Goal: Task Accomplishment & Management: Manage account settings

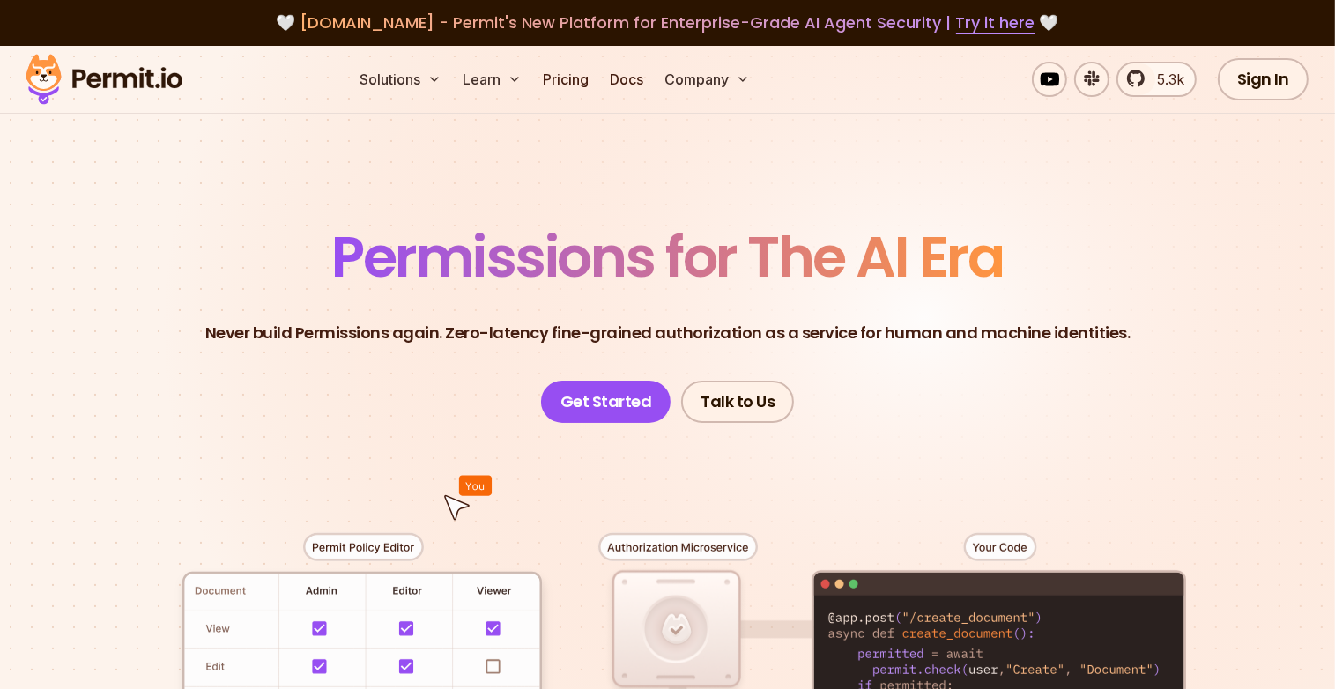
click at [1147, 248] on header "Permissions for The AI Era Never build Permissions again. Zero-latency fine-gra…" at bounding box center [667, 326] width 1233 height 194
click at [885, 218] on span "Permissions for The AI Era" at bounding box center [667, 257] width 671 height 78
click at [1270, 71] on link "Sign In" at bounding box center [1263, 79] width 91 height 42
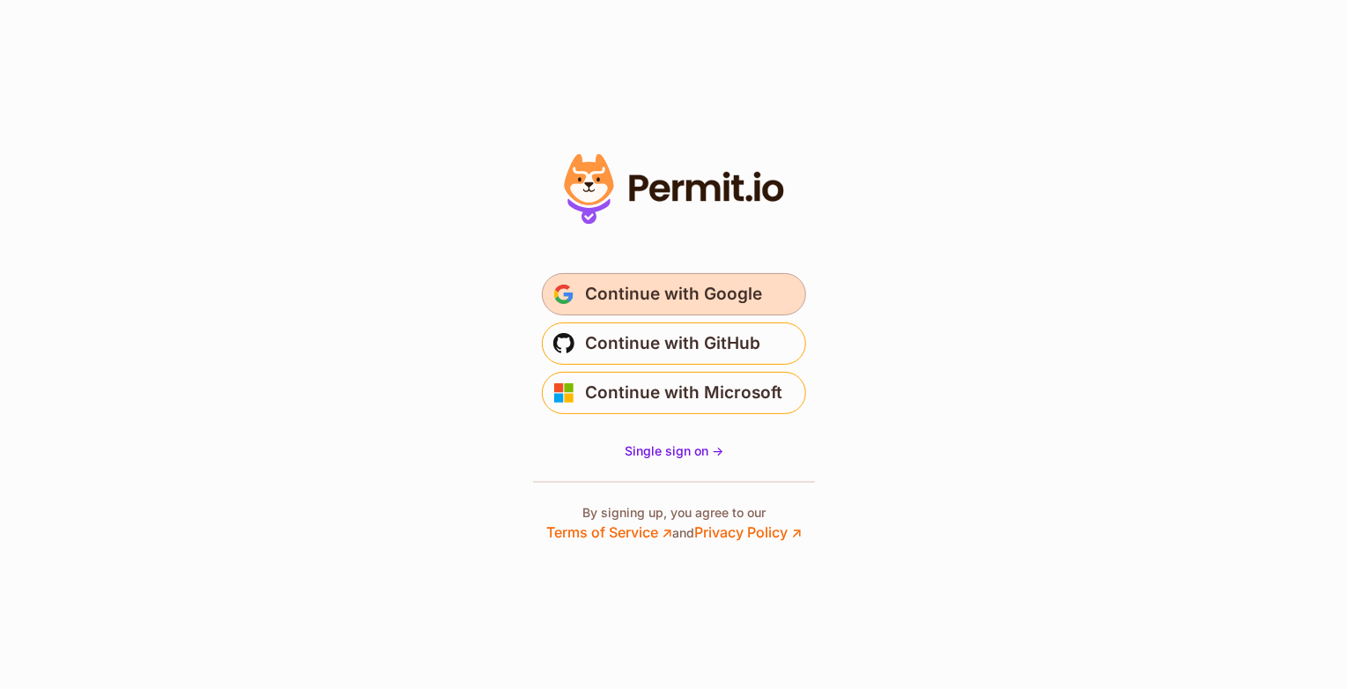
click at [698, 305] on span "Continue with Google" at bounding box center [673, 294] width 177 height 28
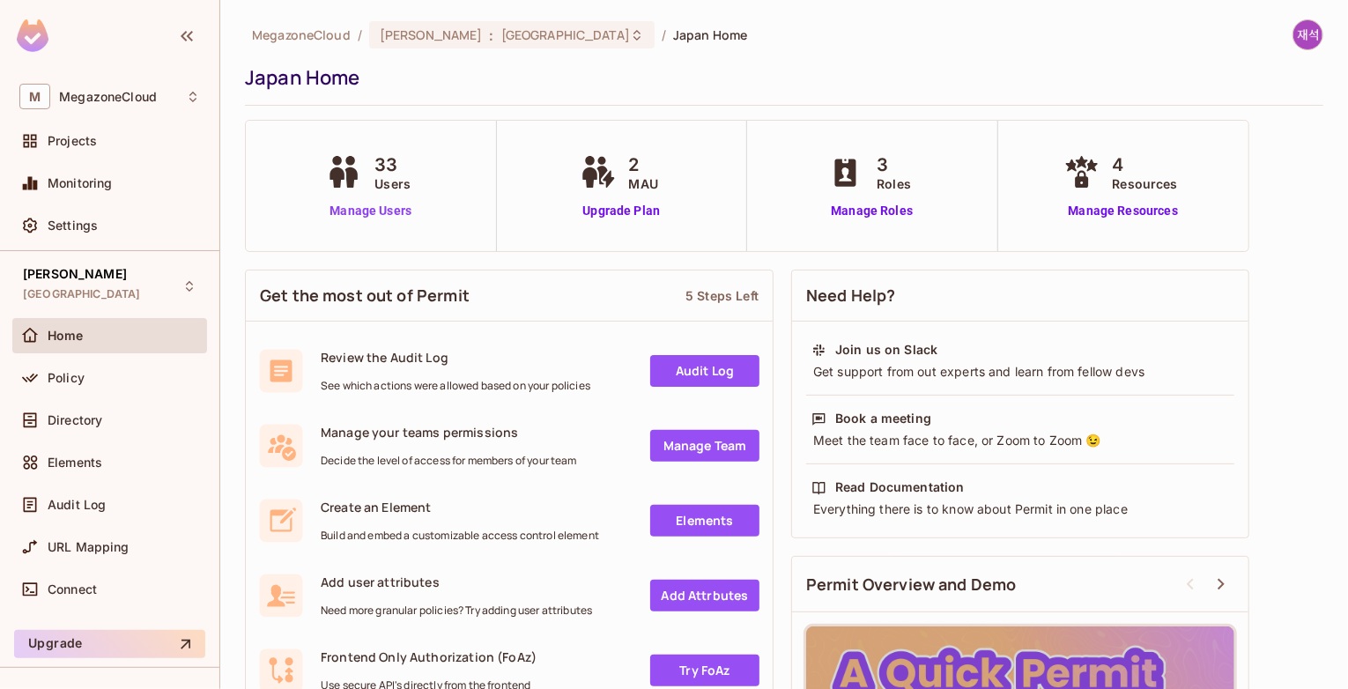
click at [381, 209] on link "Manage Users" at bounding box center [371, 211] width 98 height 19
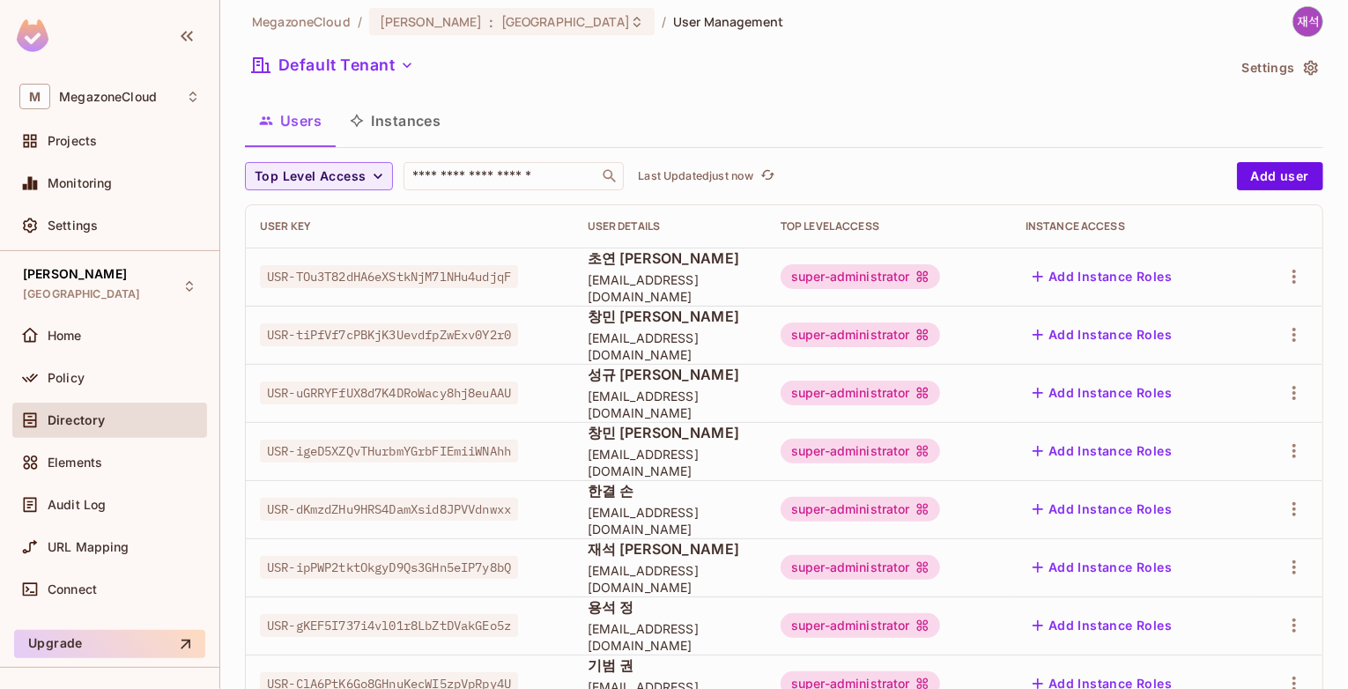
scroll to position [12, 0]
click at [308, 179] on span "Top Level Access" at bounding box center [310, 178] width 111 height 22
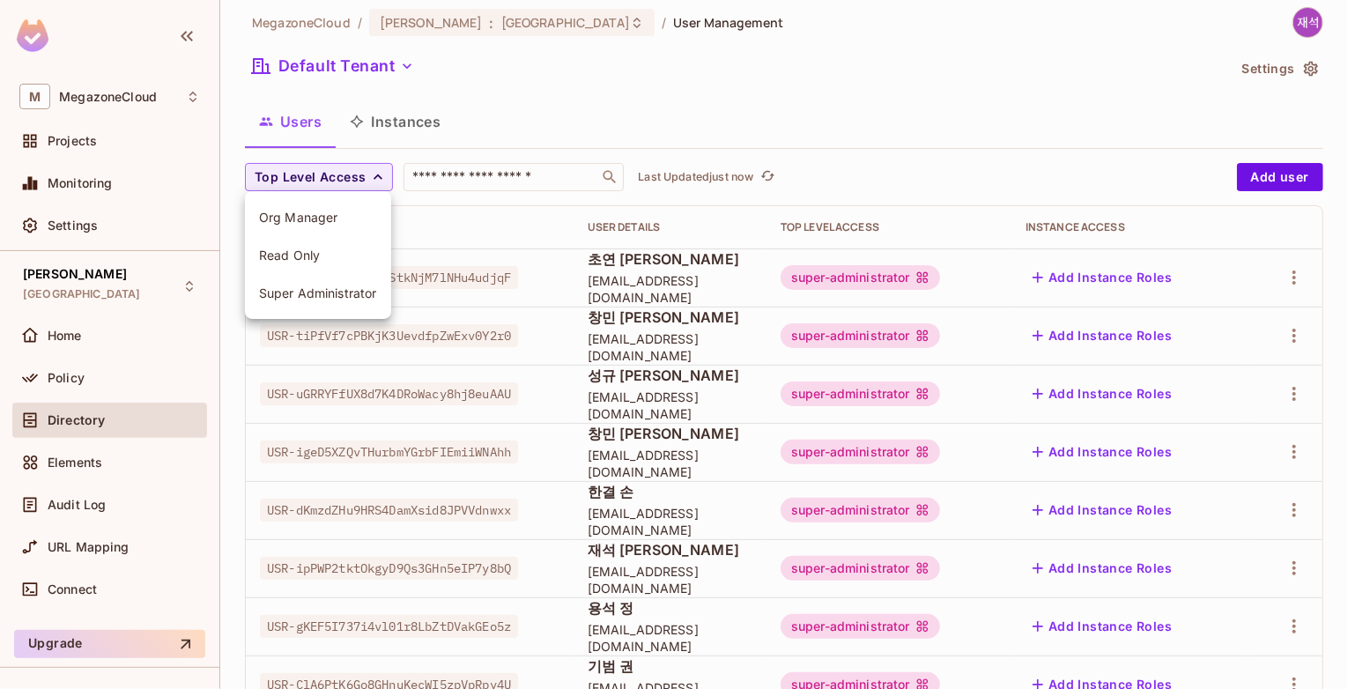
click at [560, 139] on div at bounding box center [674, 344] width 1348 height 689
click at [1292, 281] on icon "button" at bounding box center [1294, 277] width 4 height 14
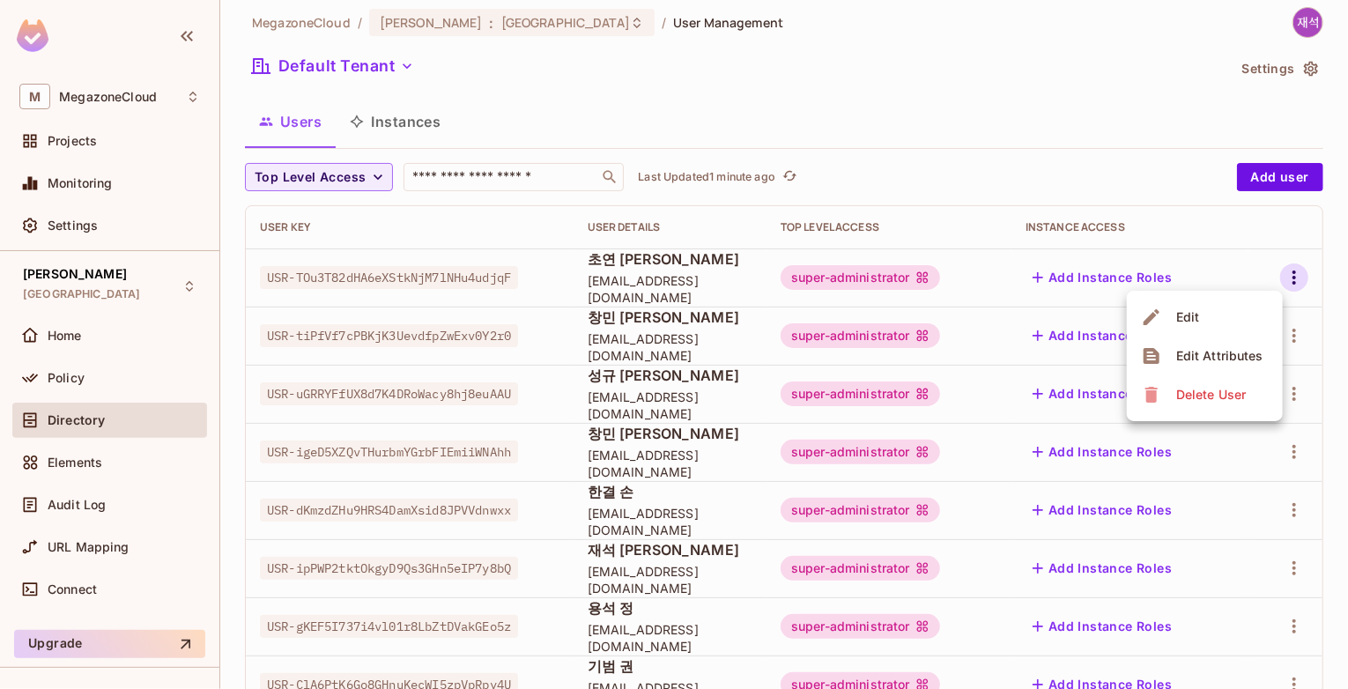
click at [1320, 278] on div at bounding box center [674, 344] width 1348 height 689
click at [1111, 565] on button "Add Instance Roles" at bounding box center [1102, 568] width 153 height 28
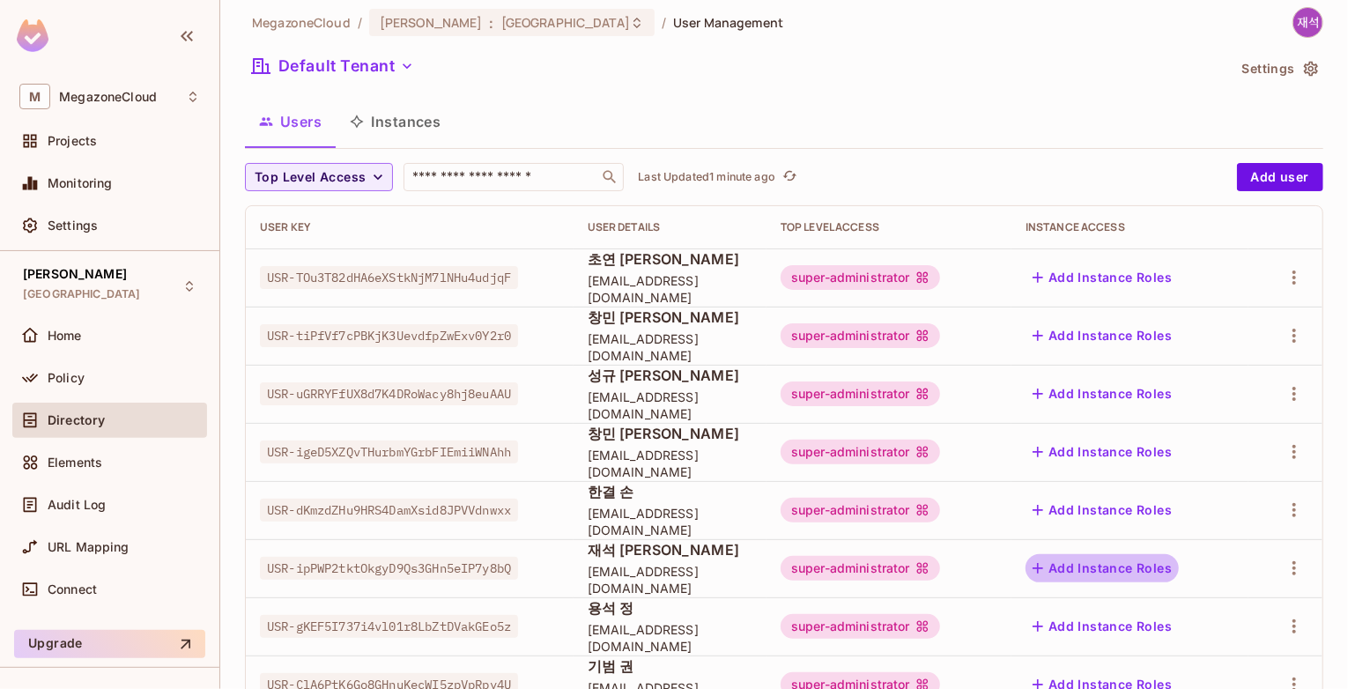
click at [1125, 566] on body "M MegazoneCloud Projects Monitoring Settings Jarvis Japan Home Policy Directory…" at bounding box center [674, 344] width 1348 height 689
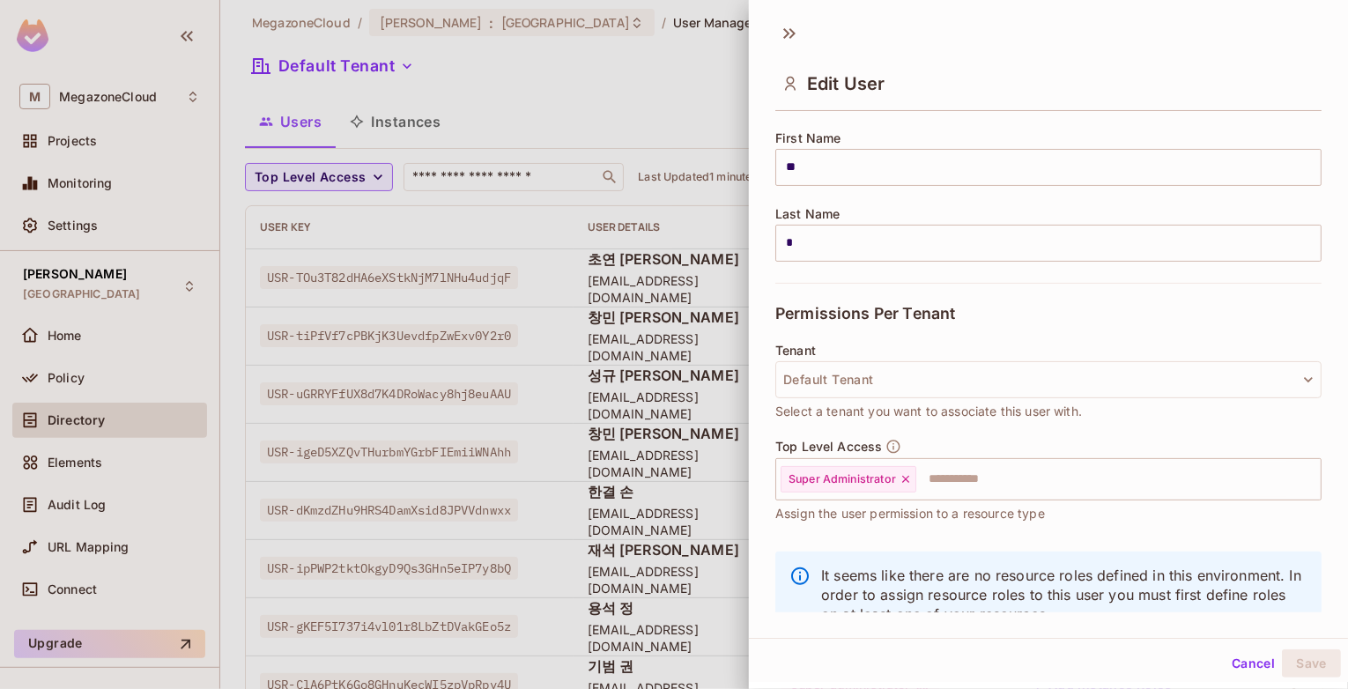
scroll to position [263, 0]
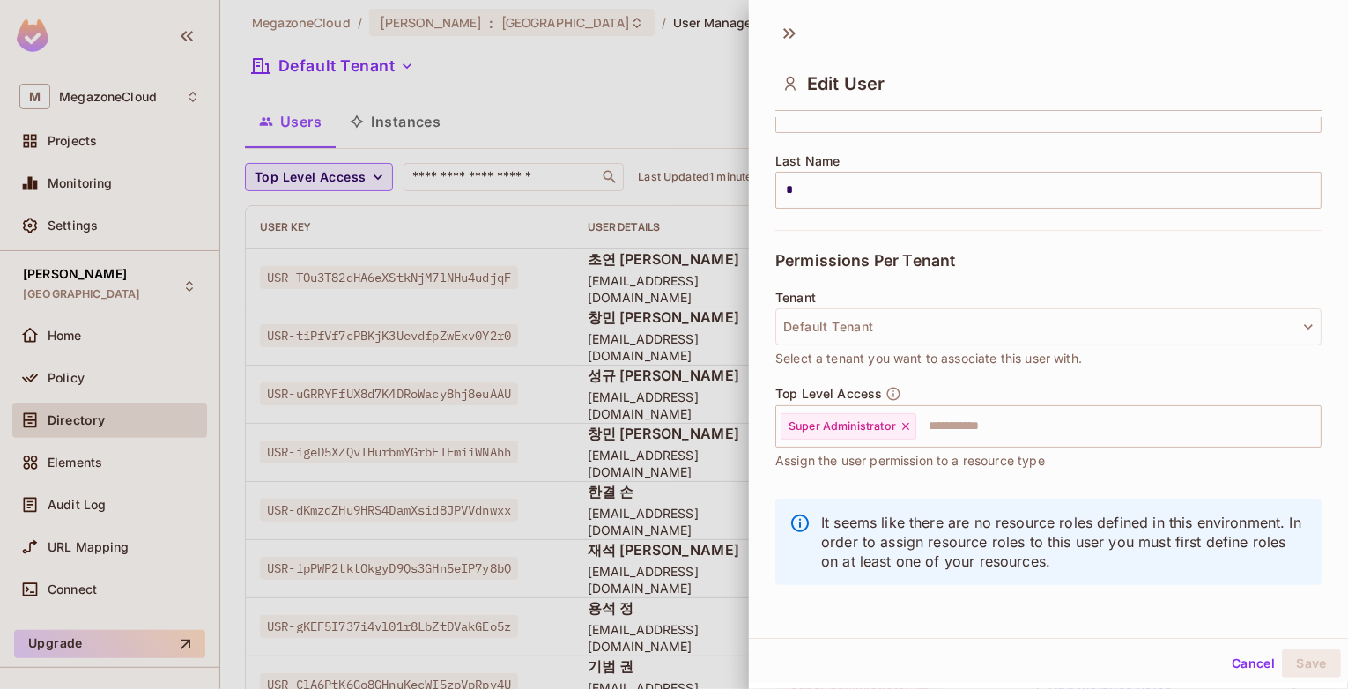
click at [1240, 670] on button "Cancel" at bounding box center [1253, 663] width 57 height 28
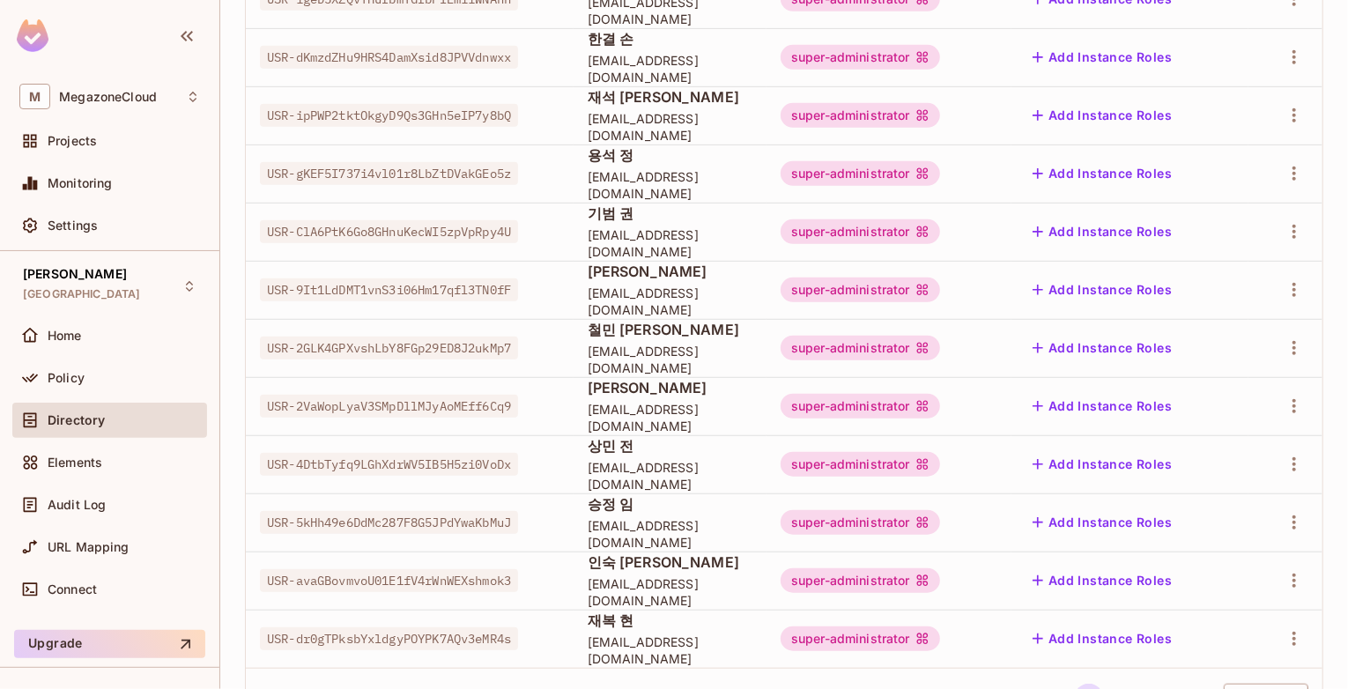
scroll to position [541, 0]
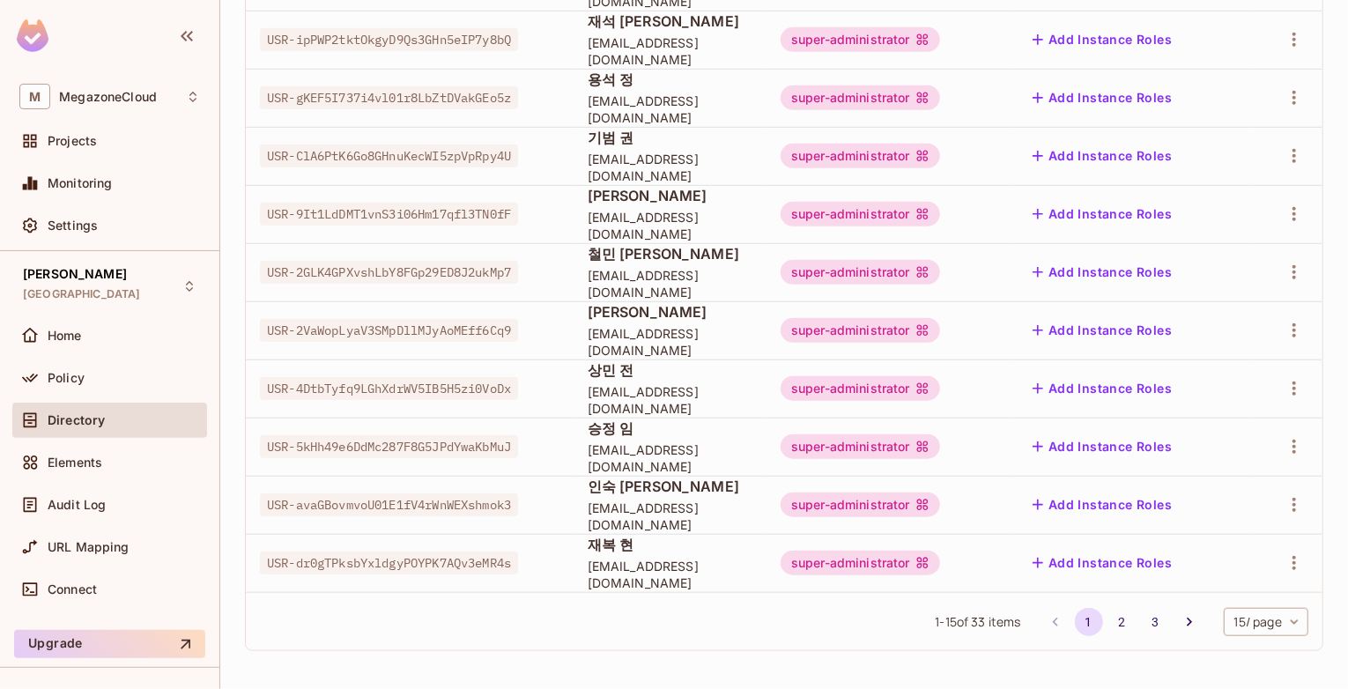
click at [1108, 626] on button "2" at bounding box center [1122, 622] width 28 height 28
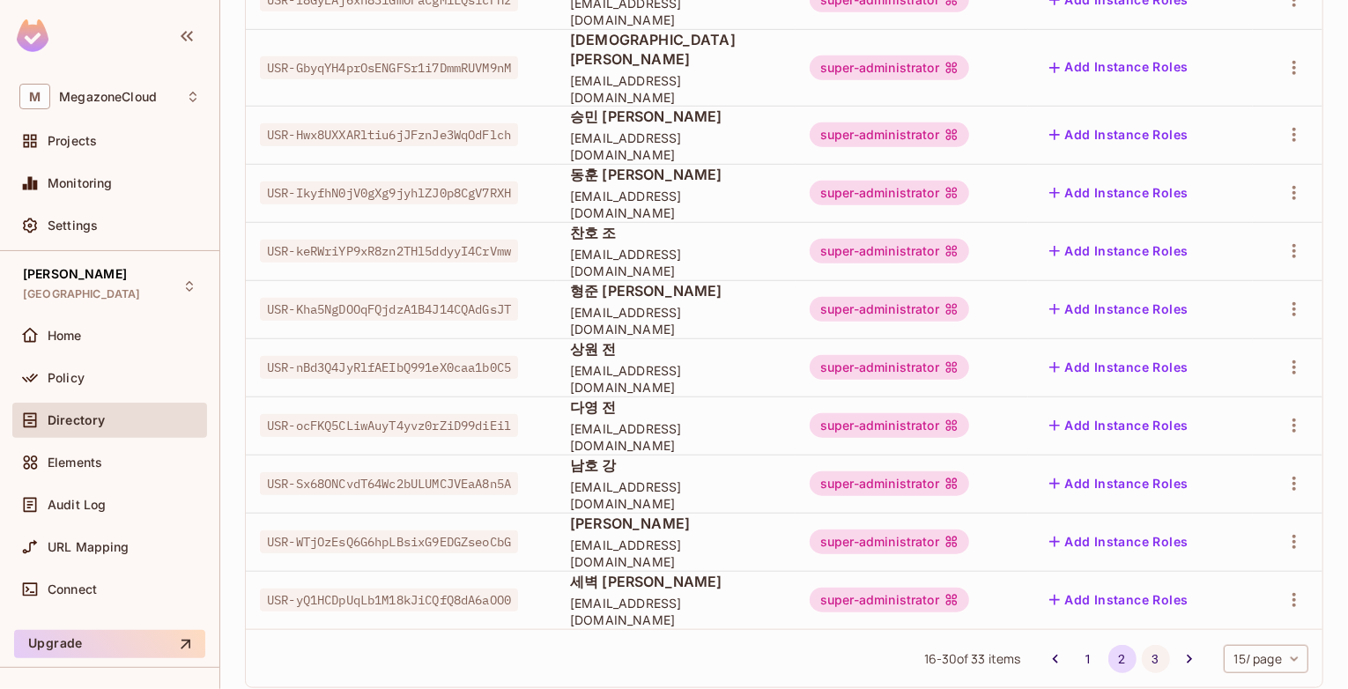
click at [1142, 645] on button "3" at bounding box center [1156, 659] width 28 height 28
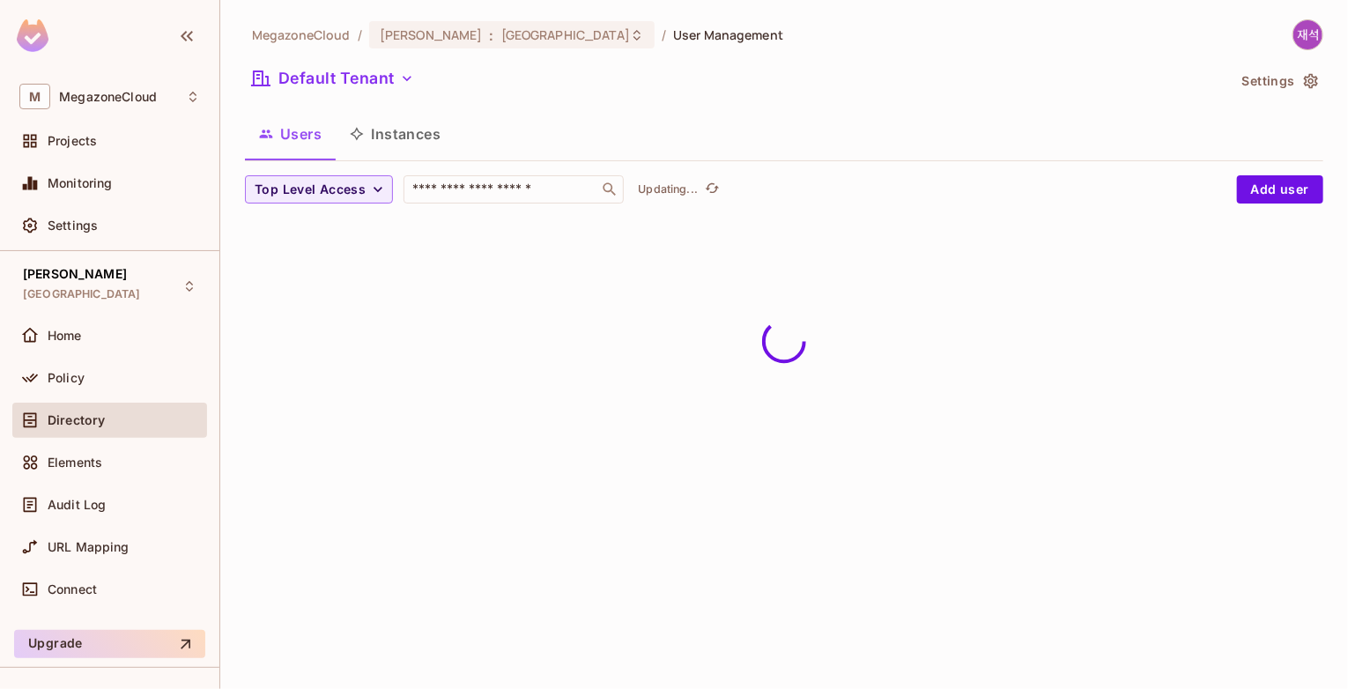
scroll to position [0, 0]
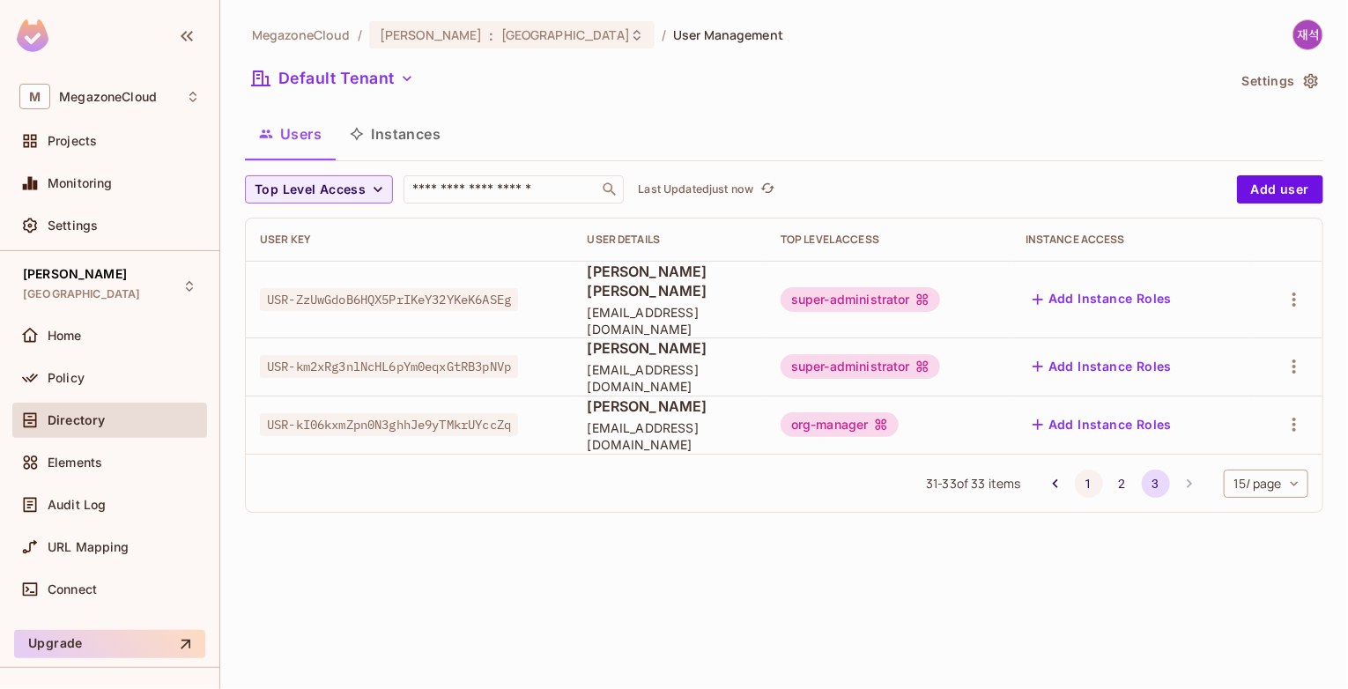
click at [1085, 470] on button "1" at bounding box center [1089, 484] width 28 height 28
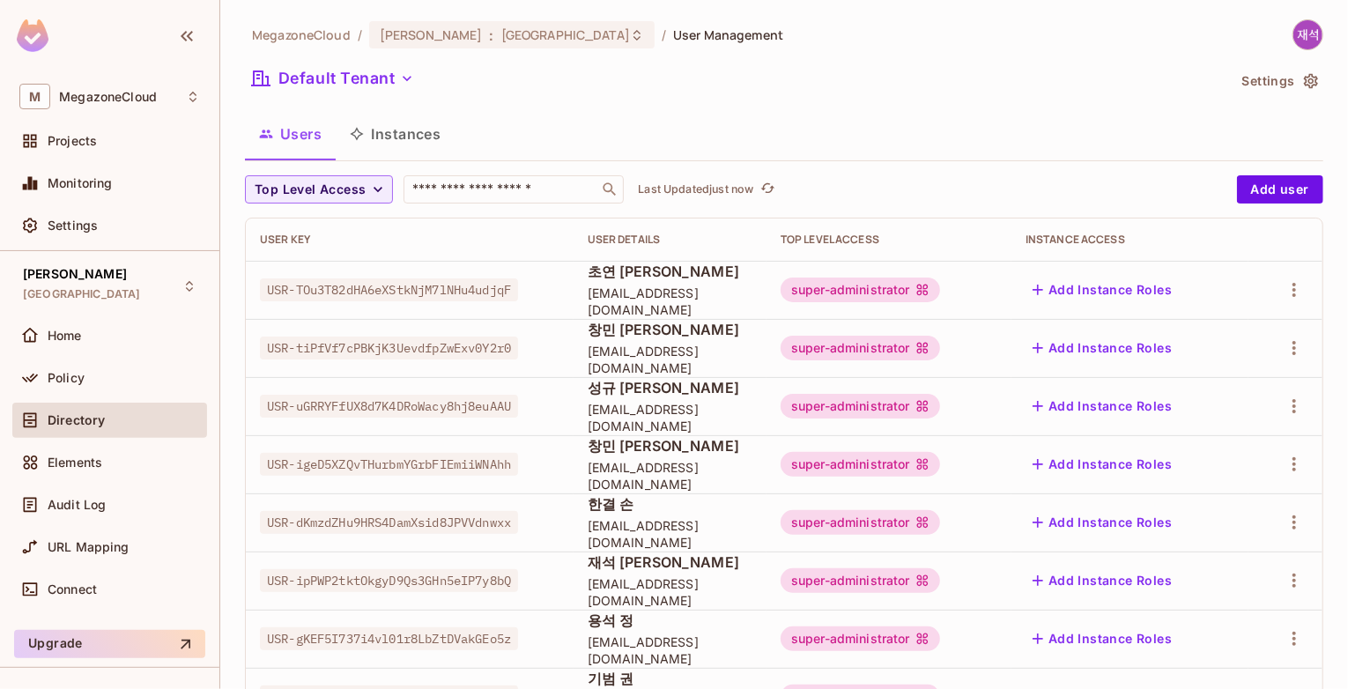
click at [893, 137] on div "Users Instances" at bounding box center [784, 134] width 1078 height 44
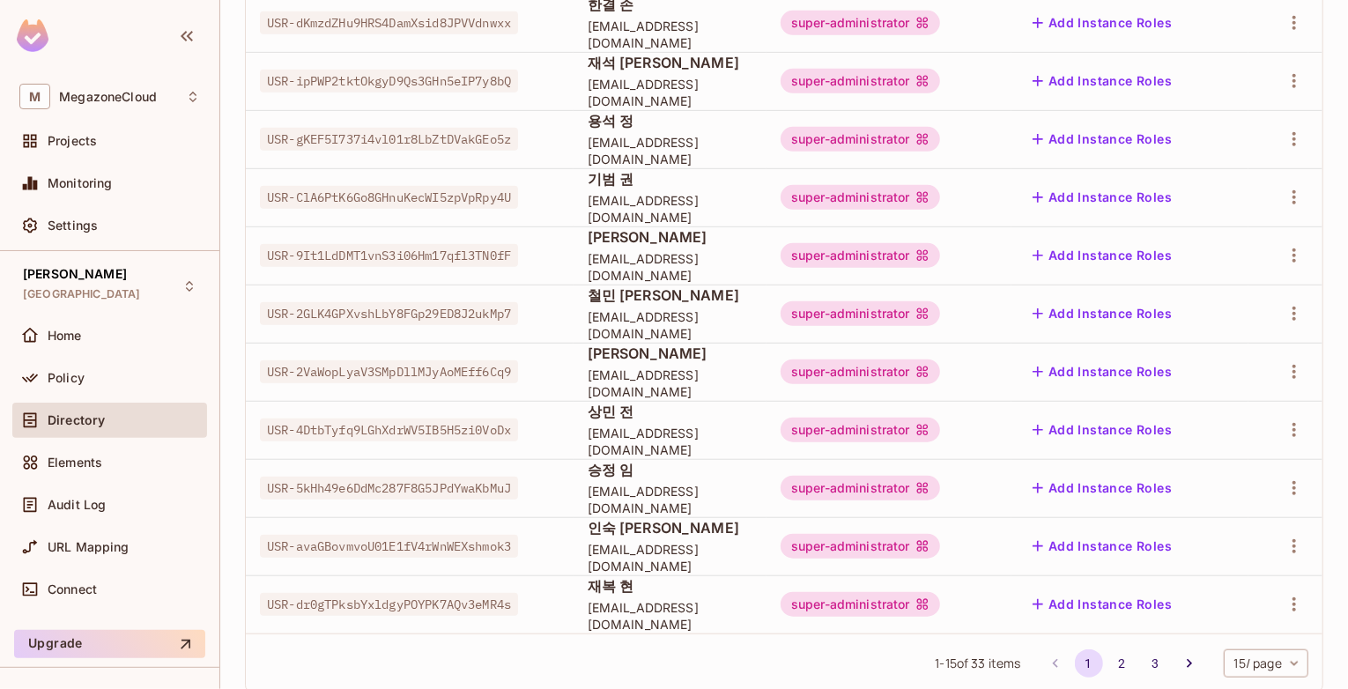
scroll to position [541, 0]
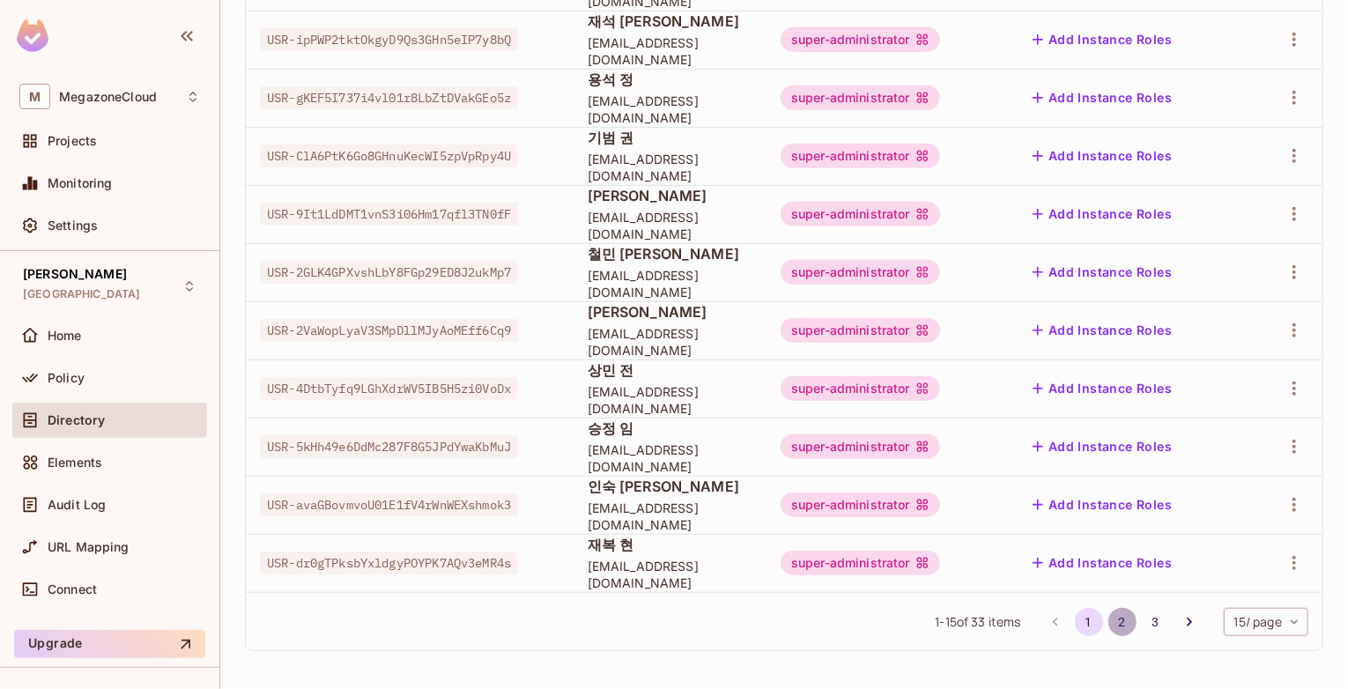
click at [1109, 625] on button "2" at bounding box center [1122, 622] width 28 height 28
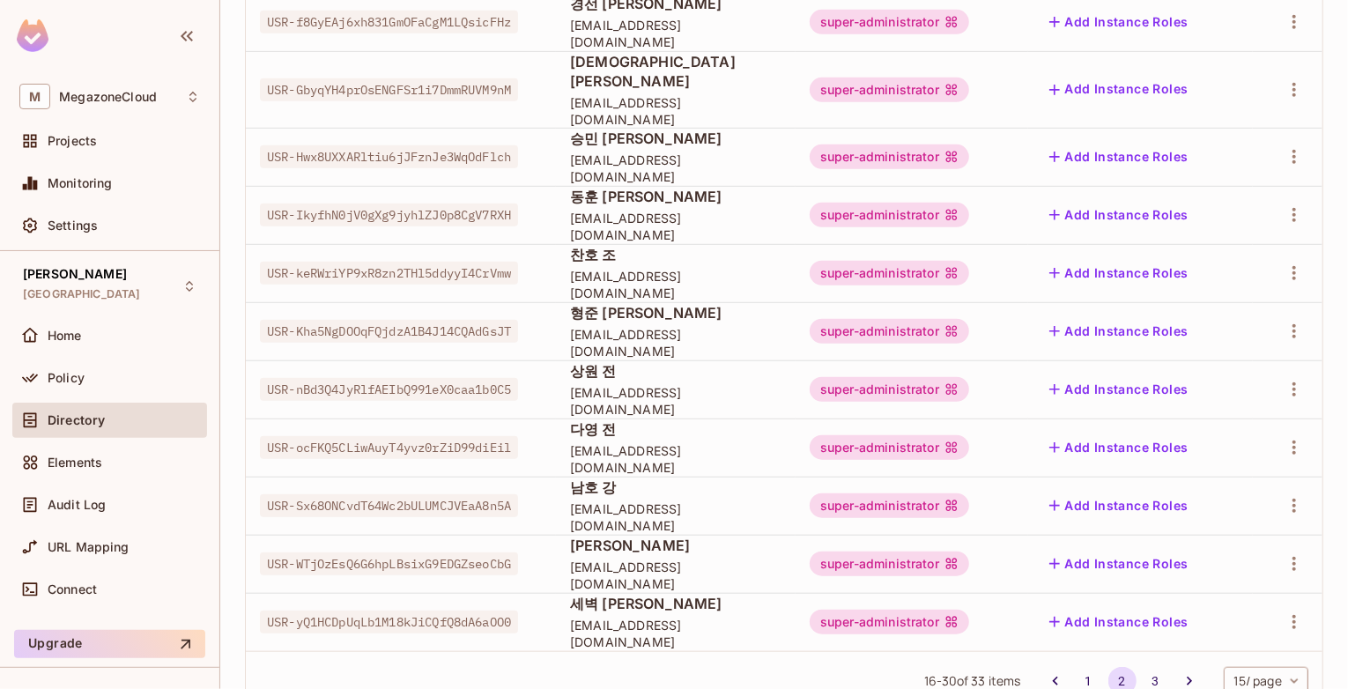
scroll to position [529, 0]
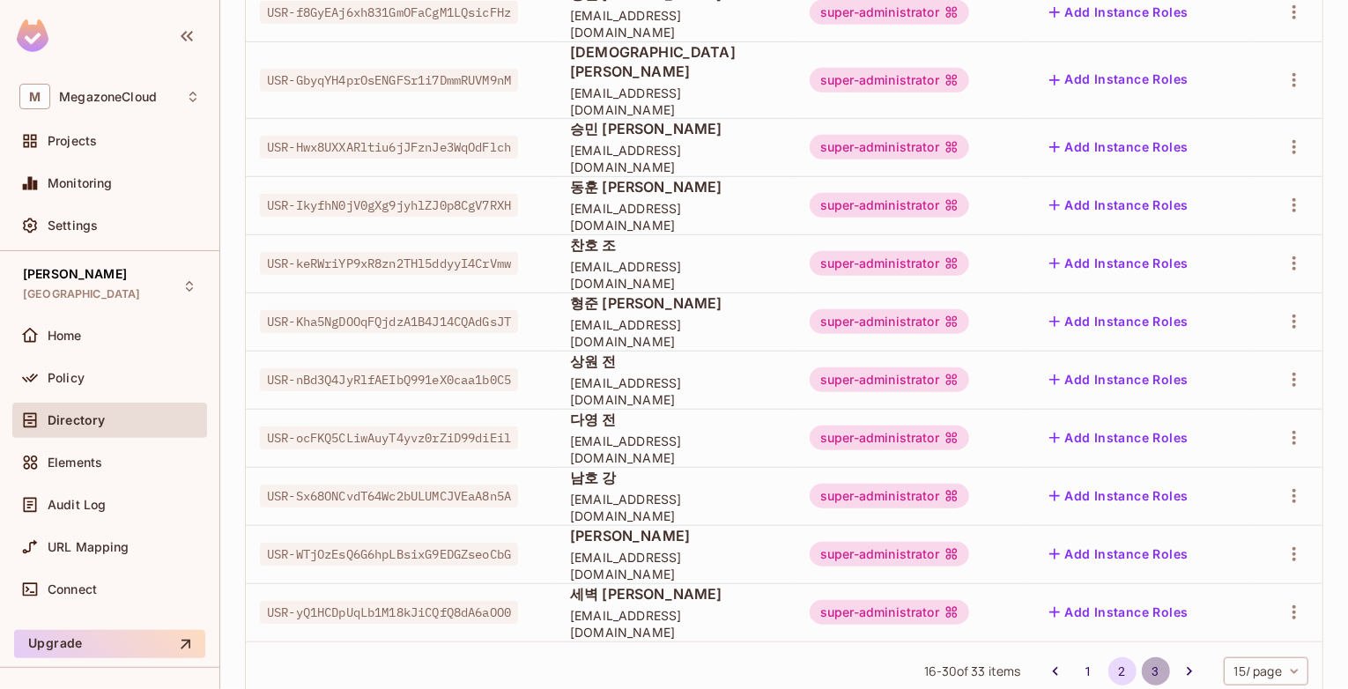
click at [1144, 657] on button "3" at bounding box center [1156, 671] width 28 height 28
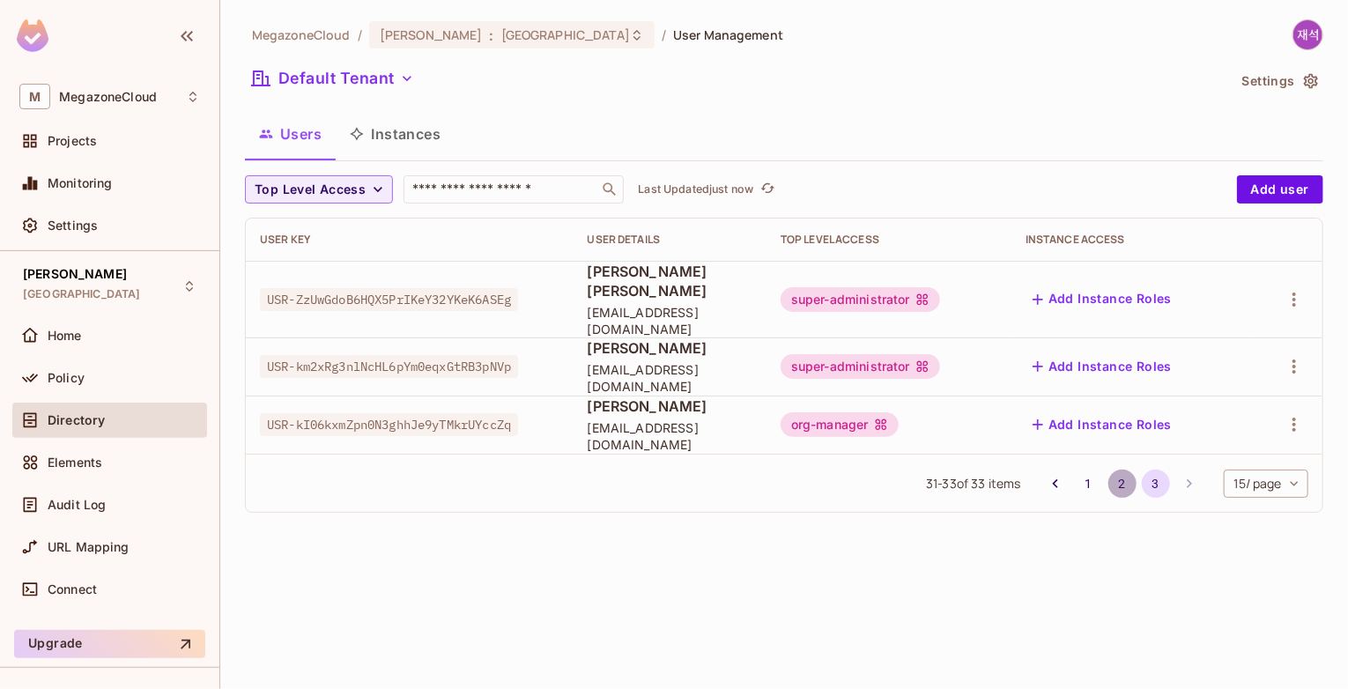
click at [1119, 470] on button "2" at bounding box center [1122, 484] width 28 height 28
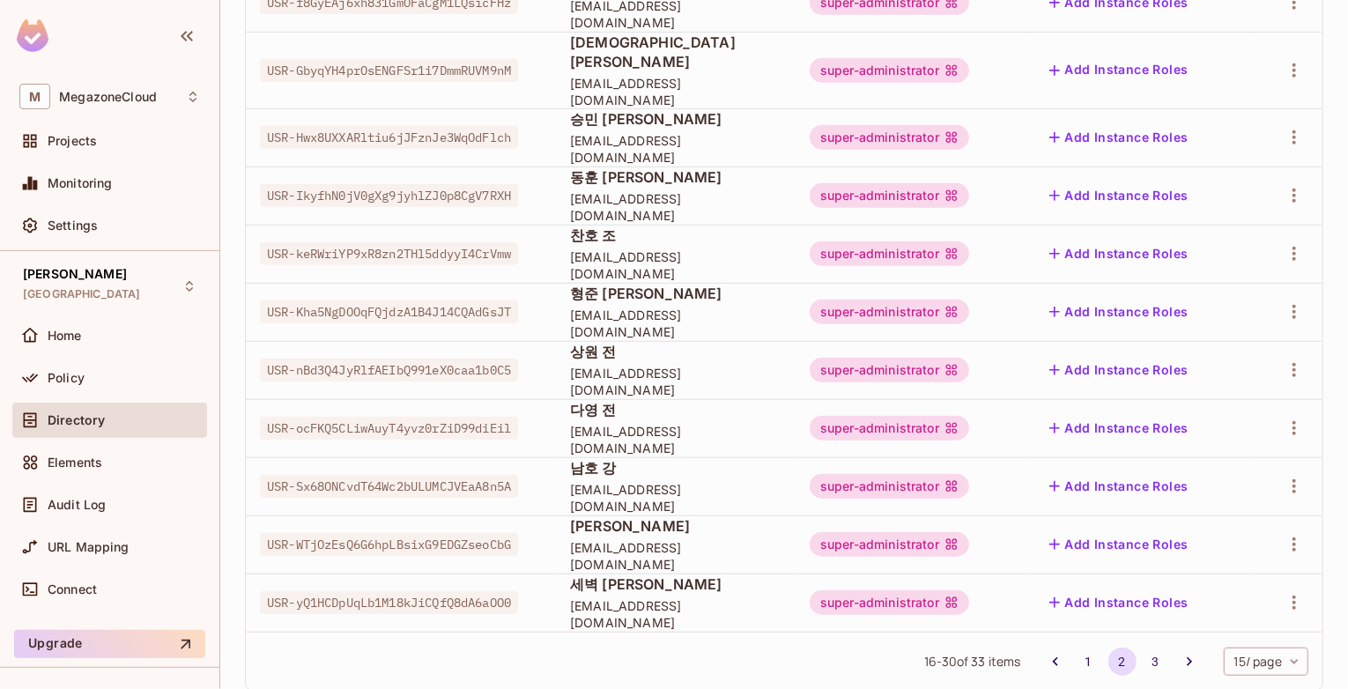
scroll to position [541, 0]
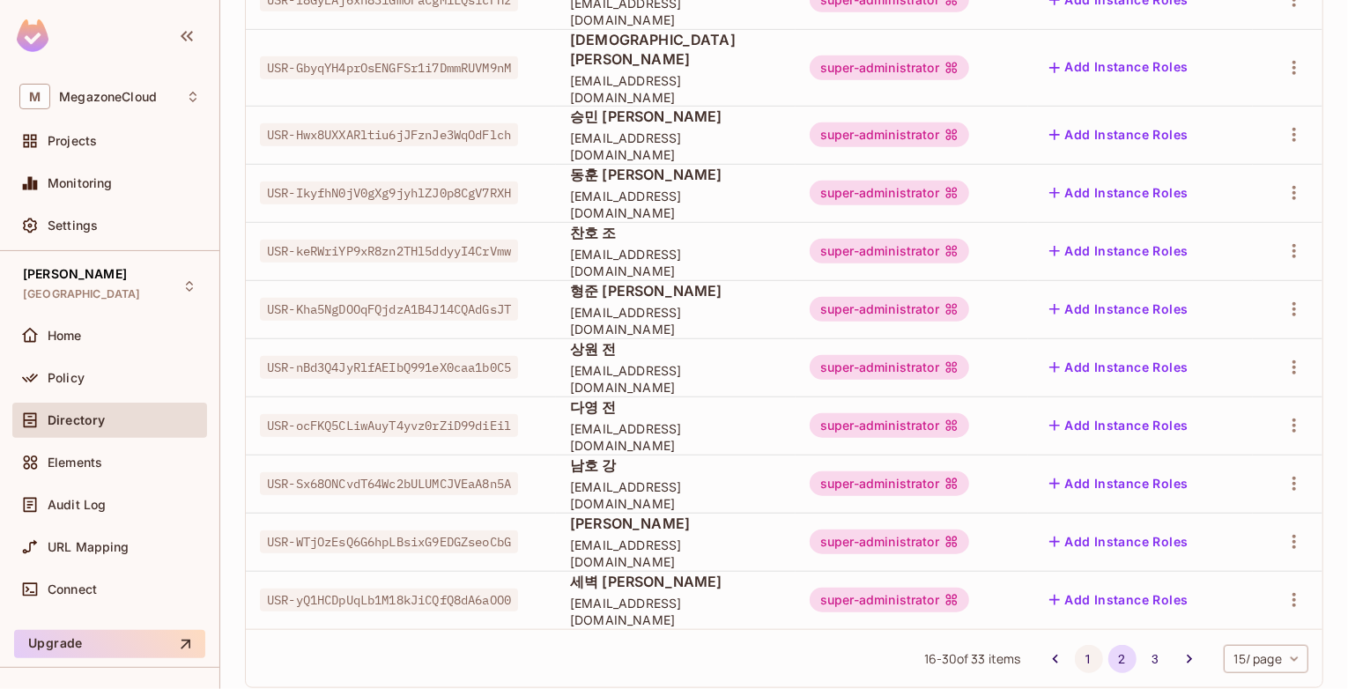
click at [1075, 645] on button "1" at bounding box center [1089, 659] width 28 height 28
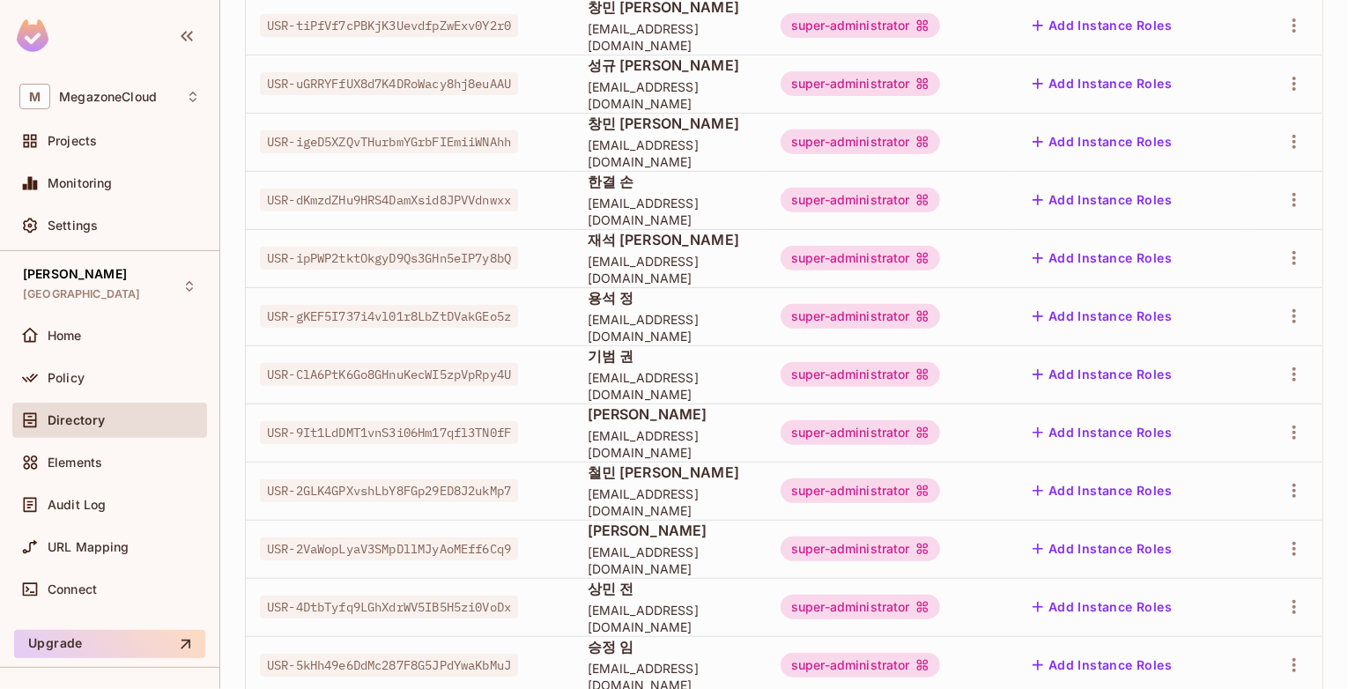
scroll to position [352, 0]
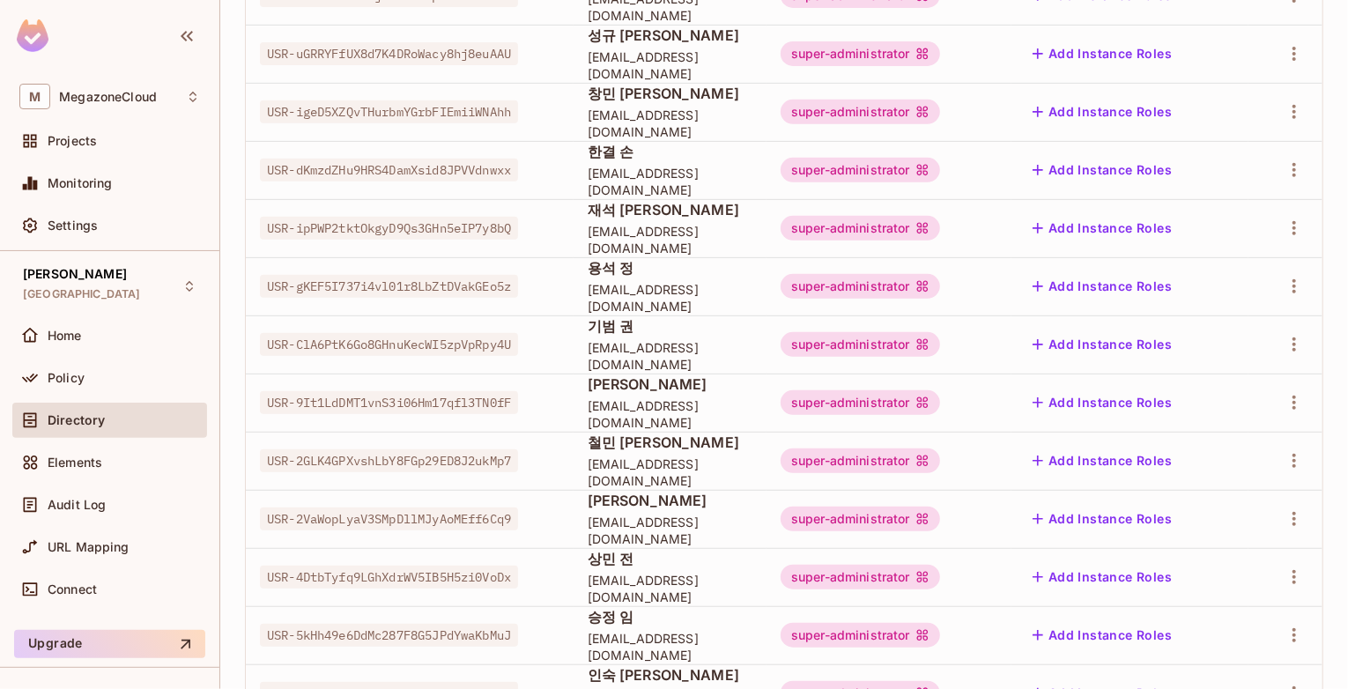
click at [737, 238] on span "[EMAIL_ADDRESS][DOMAIN_NAME]" at bounding box center [670, 239] width 165 height 33
click at [394, 219] on span "USR-ipPWP2tktOkgyD9Qs3GHn5eIP7y8bQ" at bounding box center [389, 228] width 258 height 23
click at [651, 219] on span "재석 [PERSON_NAME]" at bounding box center [670, 209] width 165 height 19
click at [699, 244] on span "[EMAIL_ADDRESS][DOMAIN_NAME]" at bounding box center [670, 239] width 165 height 33
click at [1285, 237] on icon "button" at bounding box center [1294, 228] width 21 height 21
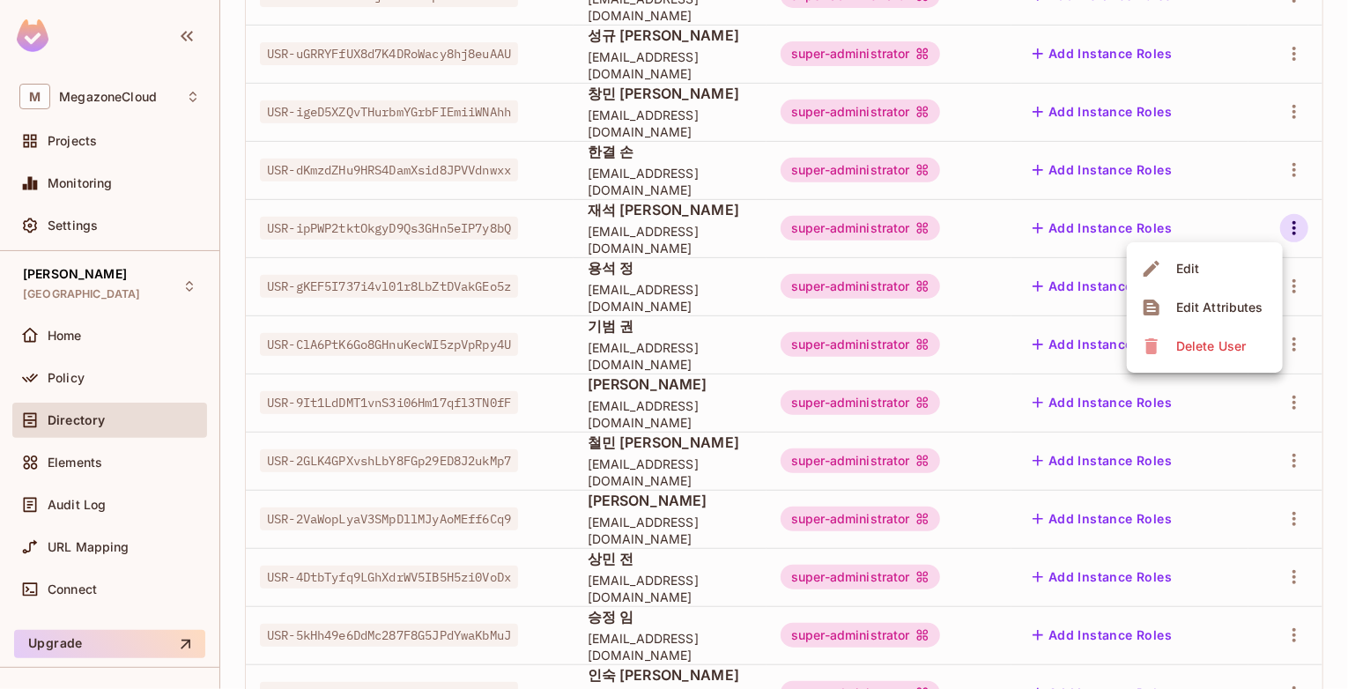
click at [1202, 307] on div "Edit Attributes" at bounding box center [1219, 308] width 87 height 18
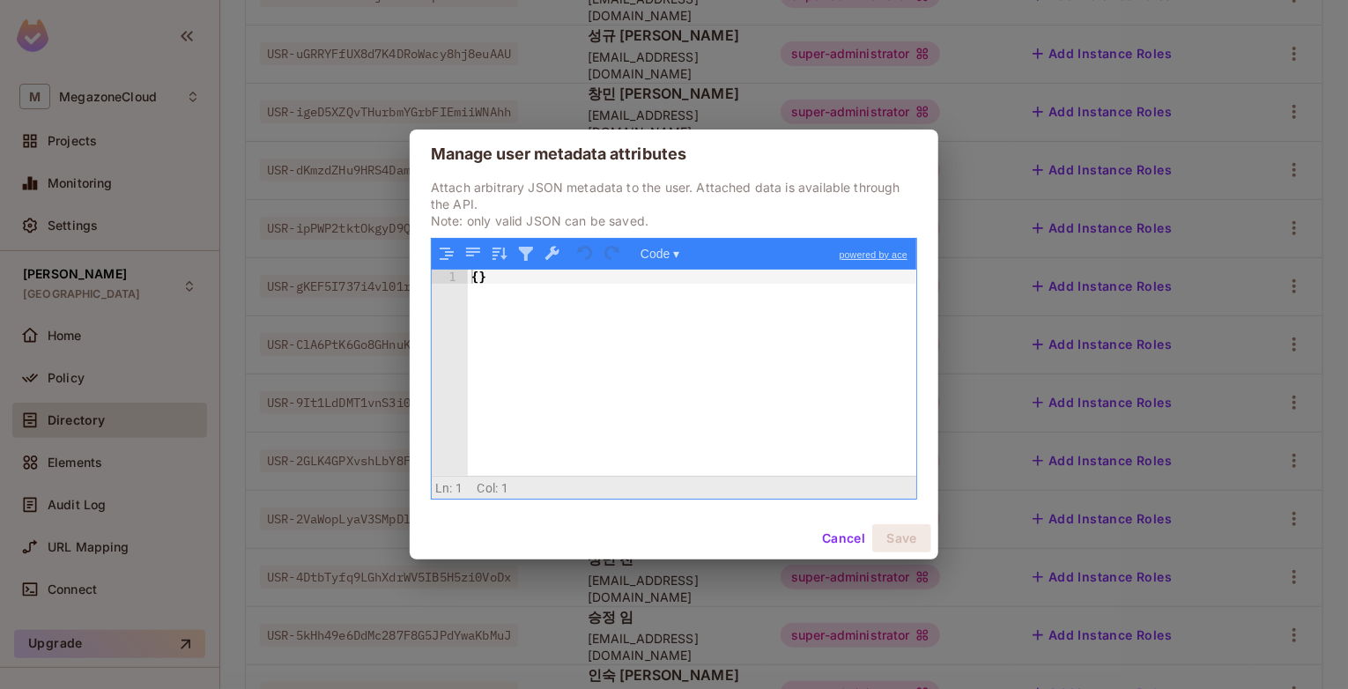
click at [843, 551] on button "Cancel" at bounding box center [843, 538] width 57 height 28
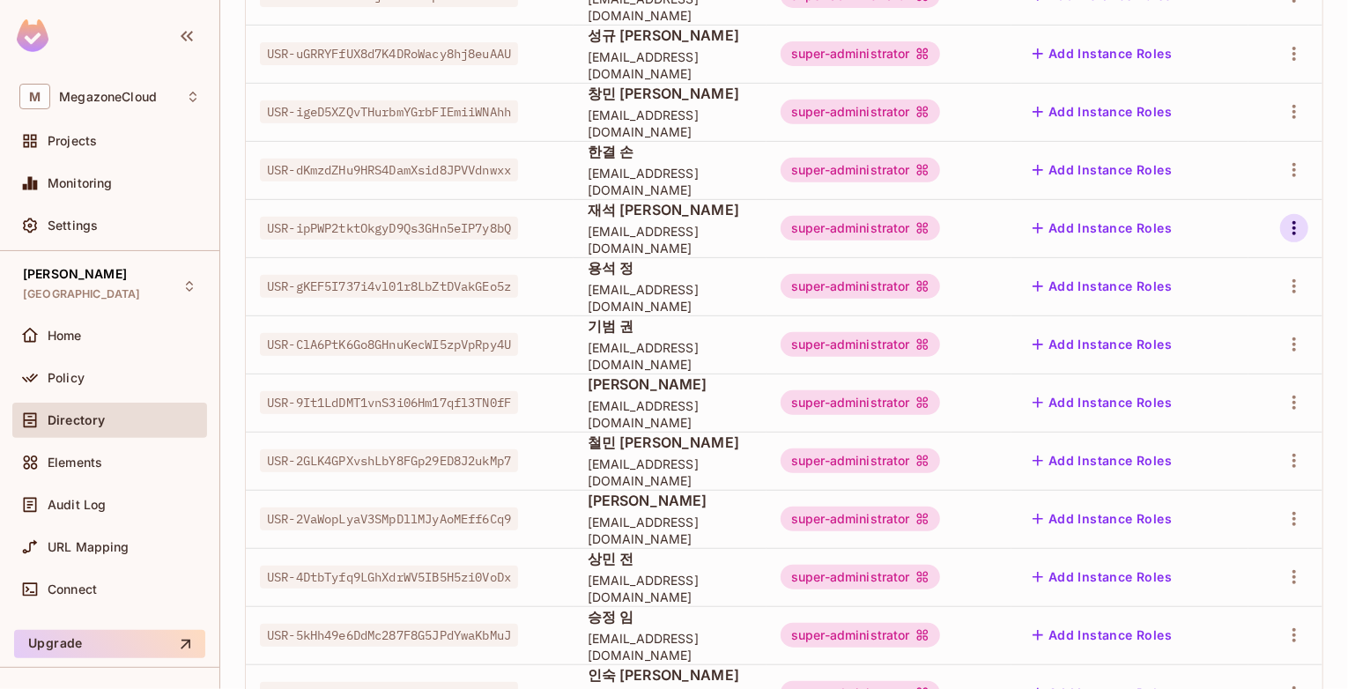
click at [1284, 226] on icon "button" at bounding box center [1294, 228] width 21 height 21
click at [1196, 263] on div "Edit" at bounding box center [1188, 269] width 24 height 18
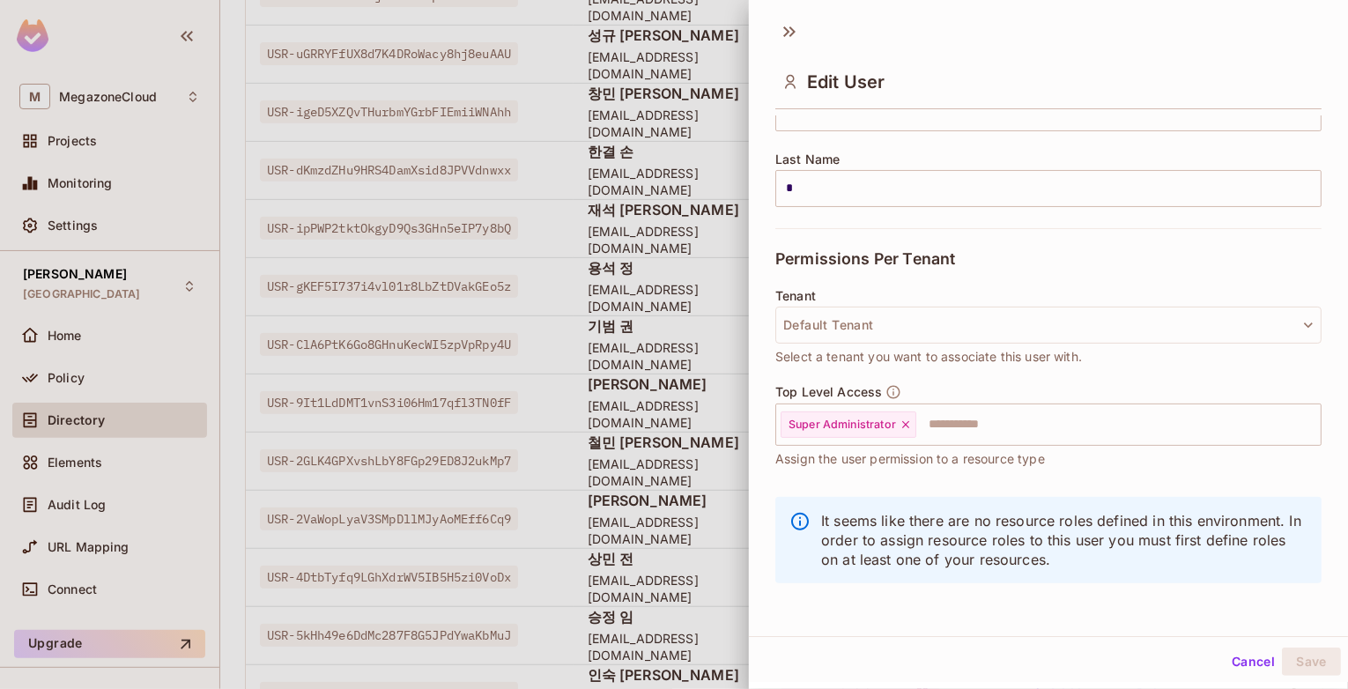
scroll to position [3, 0]
click at [1235, 661] on button "Cancel" at bounding box center [1253, 661] width 57 height 28
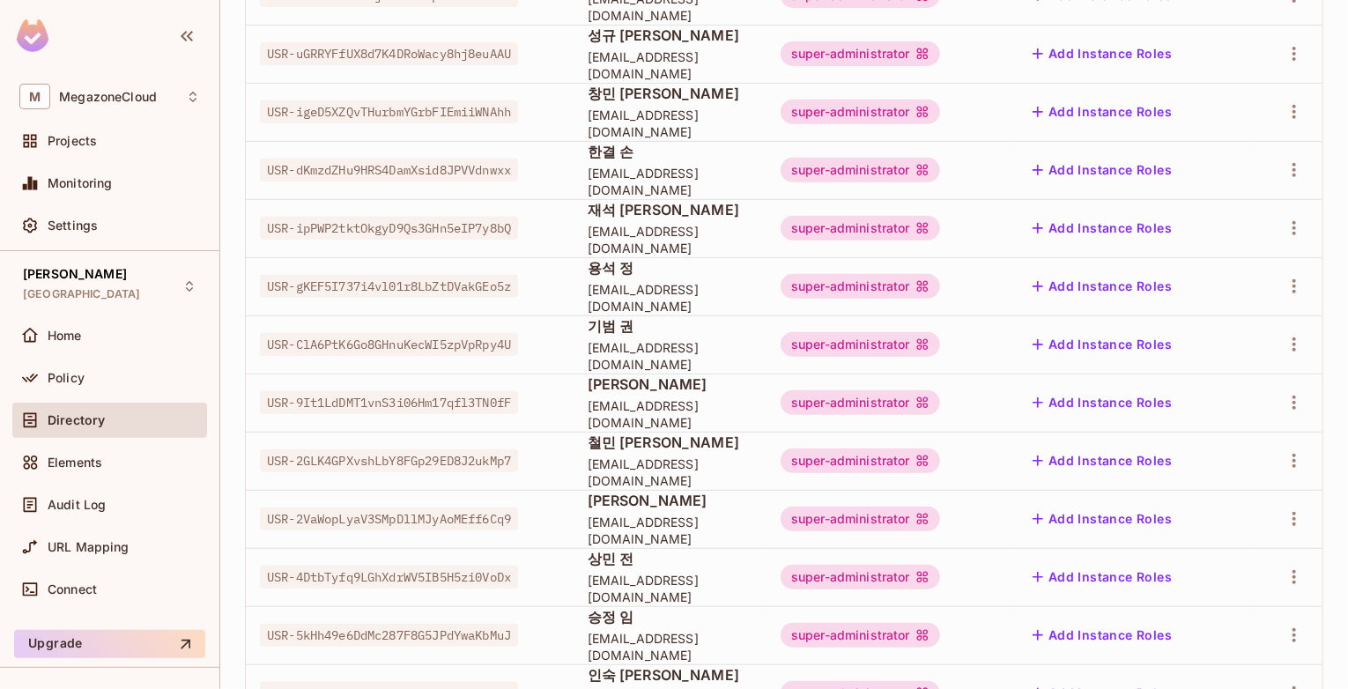
click at [254, 181] on td "USR-dKmzdZHu9HRS4DamXsid8JPVVdnwxx" at bounding box center [410, 170] width 328 height 58
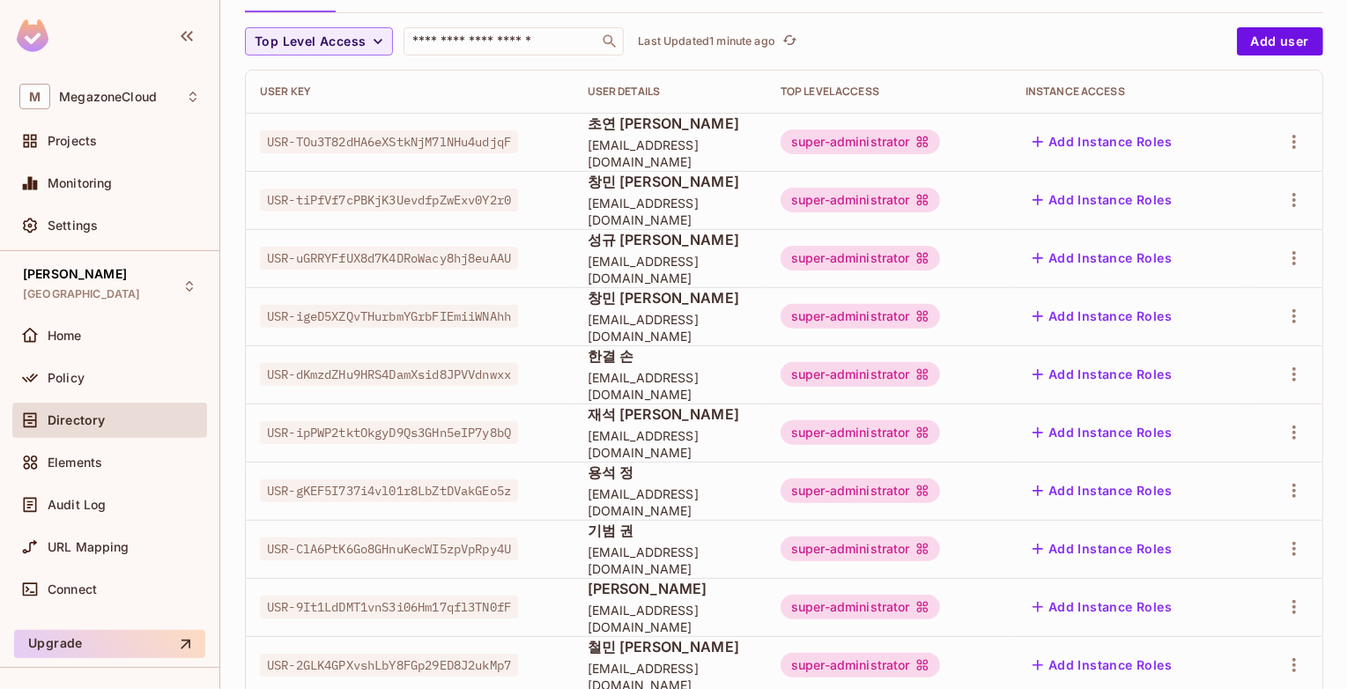
scroll to position [0, 0]
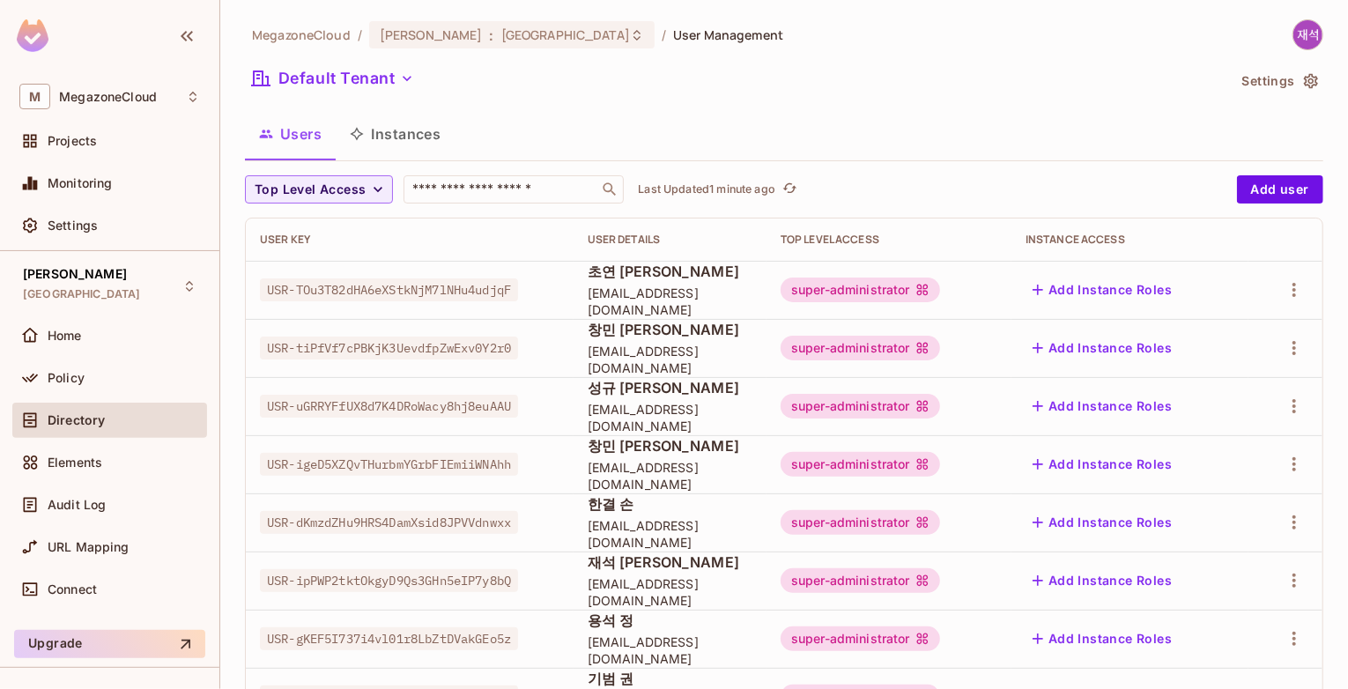
click at [949, 144] on div "Users Instances" at bounding box center [784, 134] width 1078 height 44
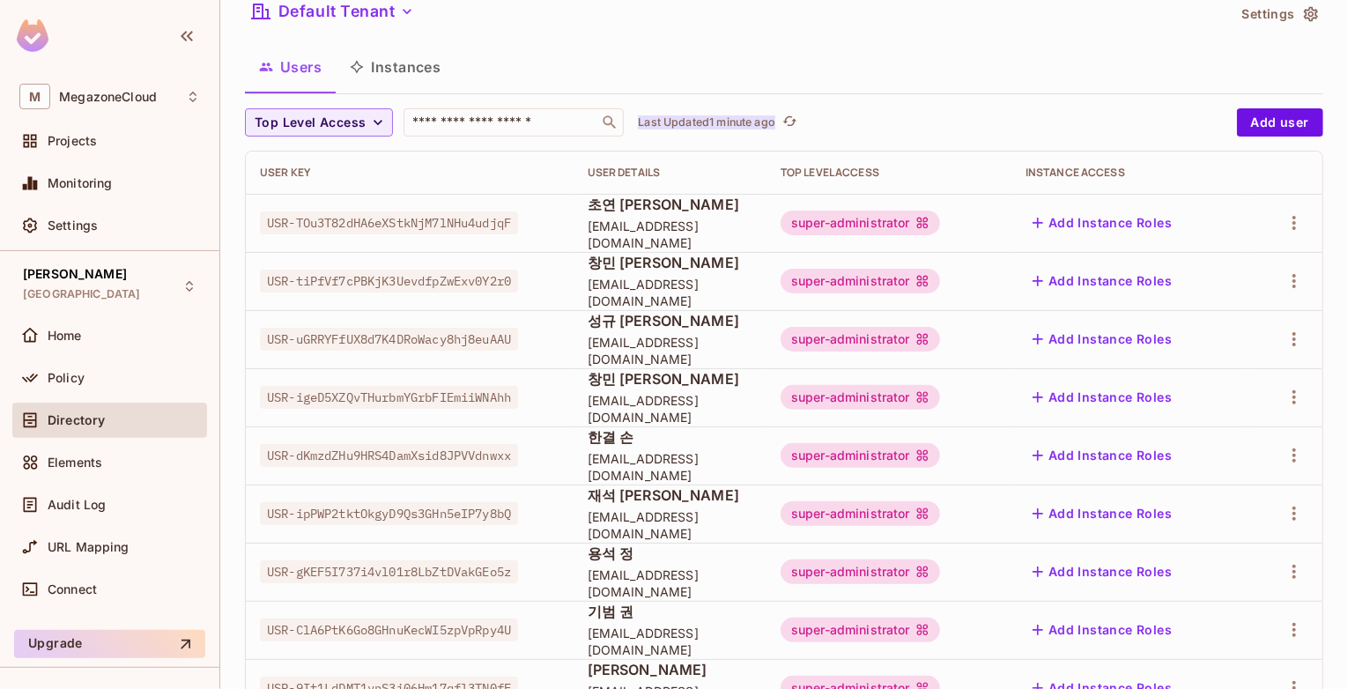
scroll to position [176, 0]
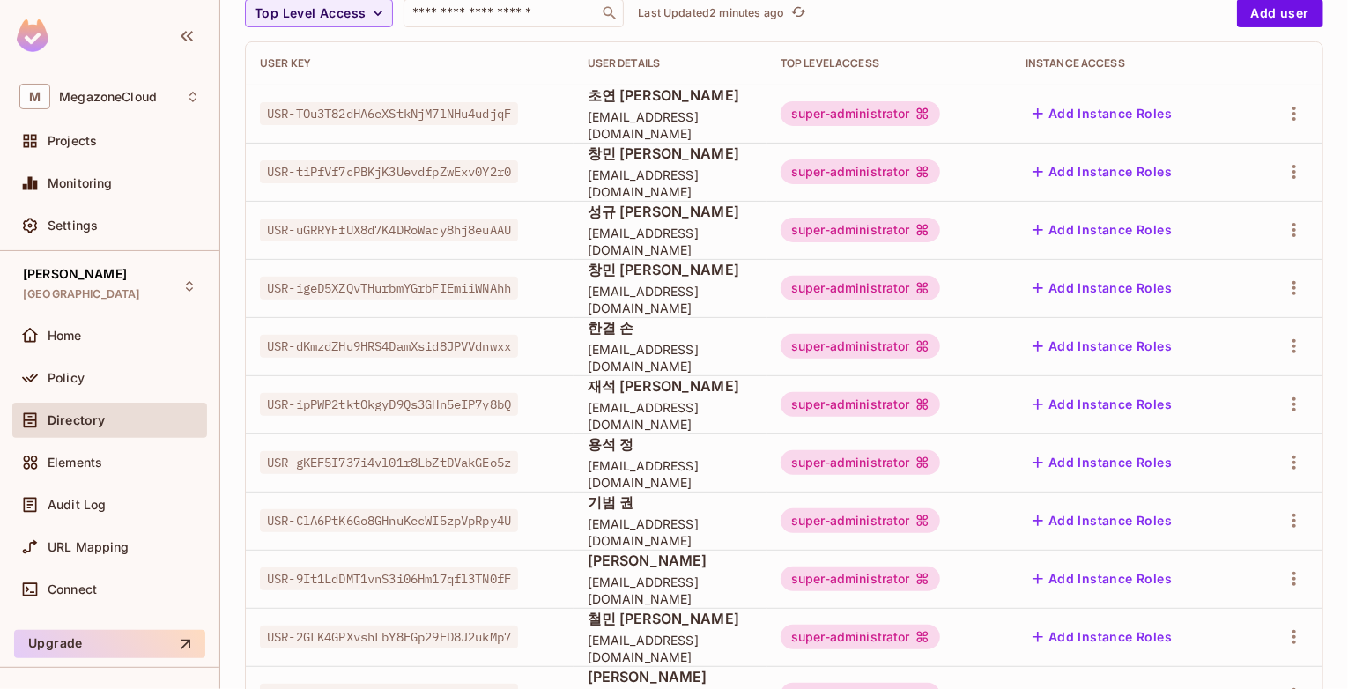
click at [746, 163] on span "창민 [PERSON_NAME]" at bounding box center [670, 153] width 165 height 19
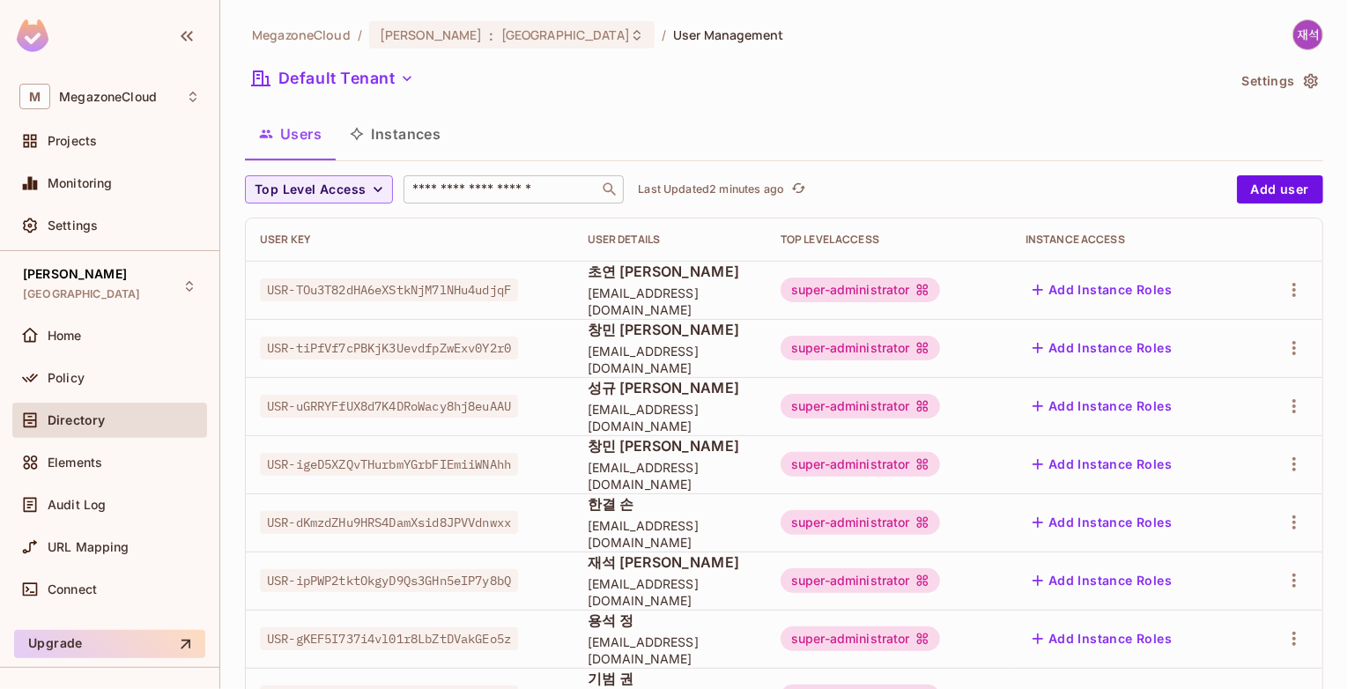
click at [441, 188] on input "text" at bounding box center [501, 190] width 185 height 18
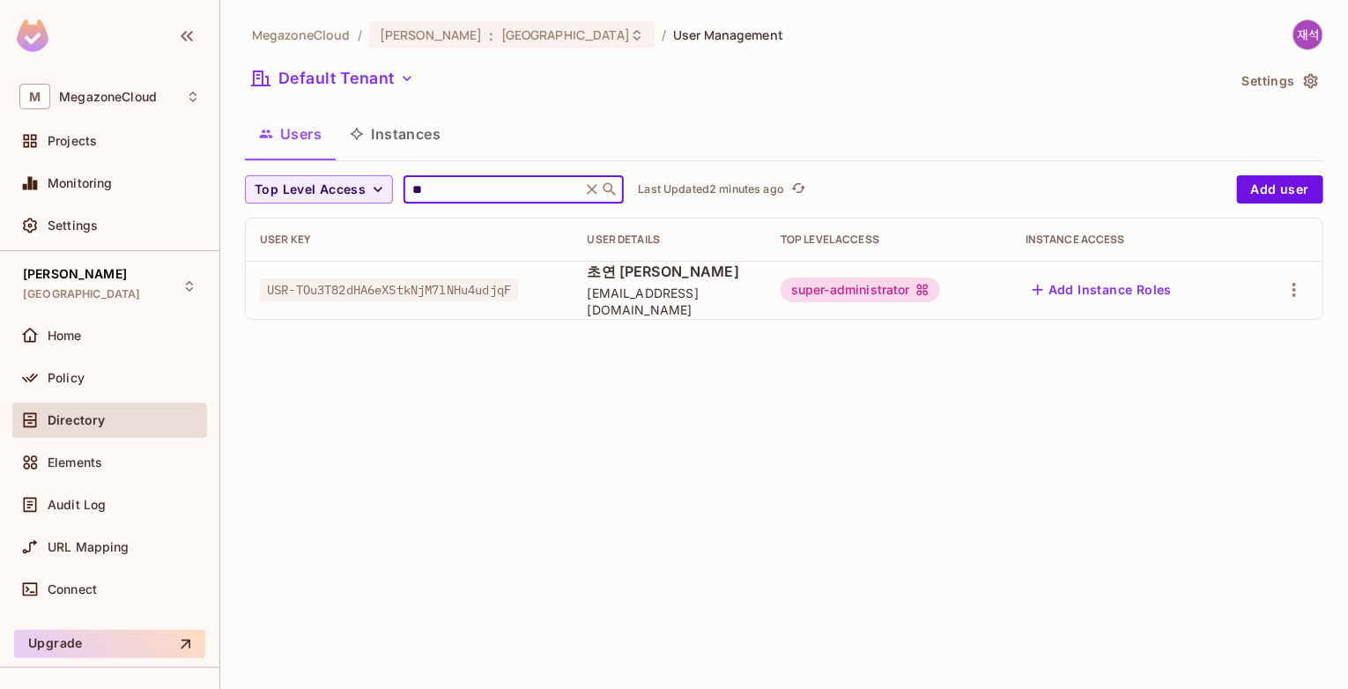
type input "**"
click at [750, 399] on div "MegazoneCloud / Jarvis : Japan / User Management Default Tenant Settings Users …" at bounding box center [784, 344] width 1128 height 689
click at [598, 187] on icon at bounding box center [593, 189] width 11 height 11
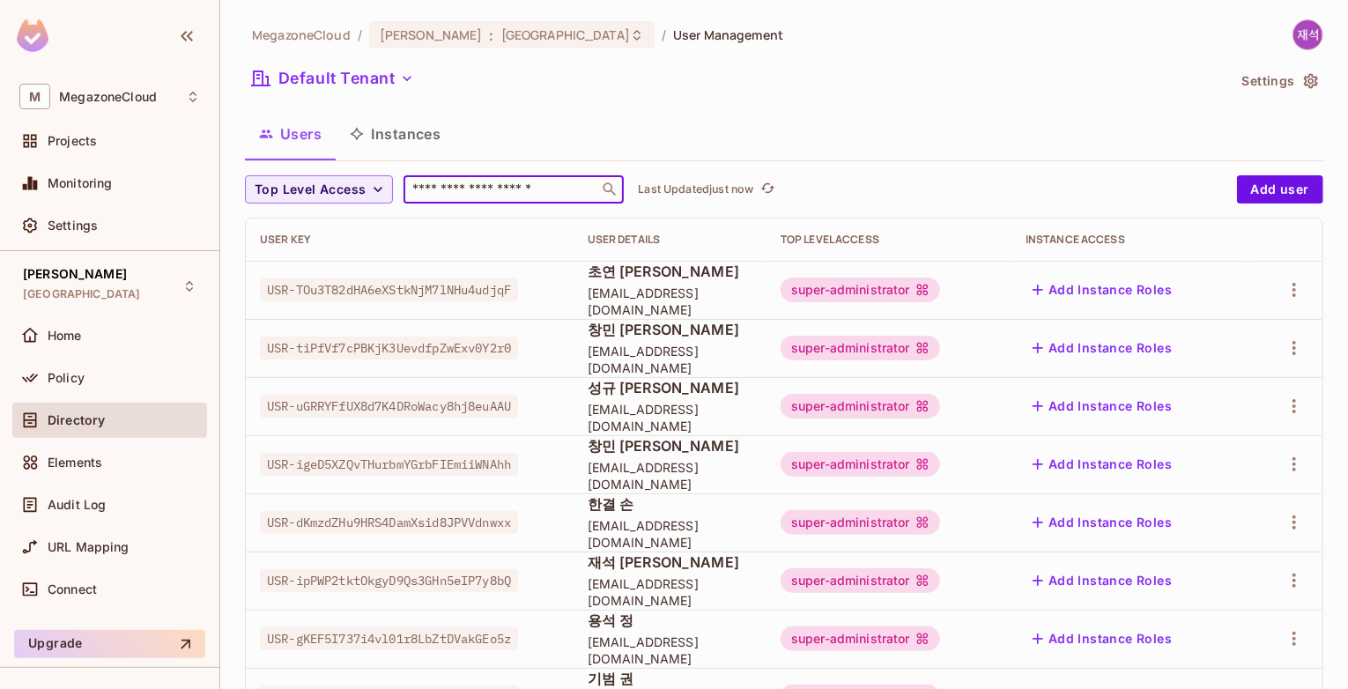
click at [568, 193] on body "M MegazoneCloud Projects Monitoring Settings Jarvis Japan Home Policy Directory…" at bounding box center [674, 344] width 1348 height 689
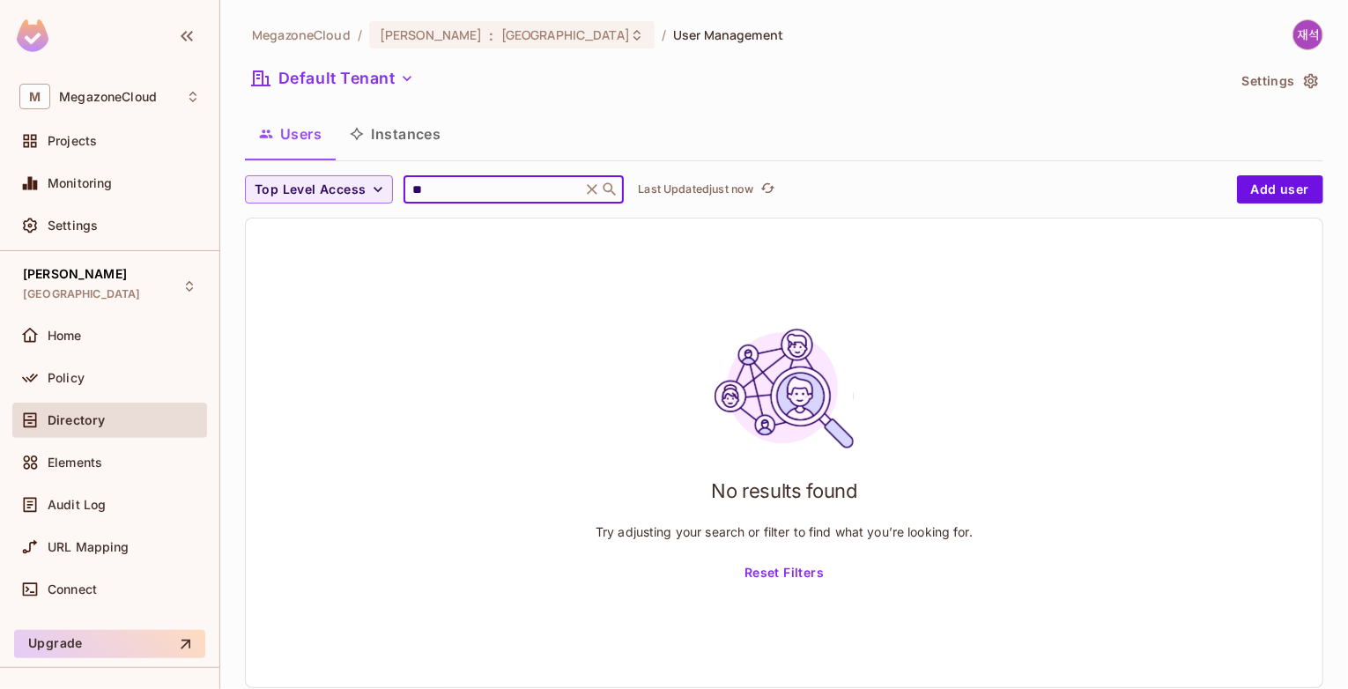
type input "*"
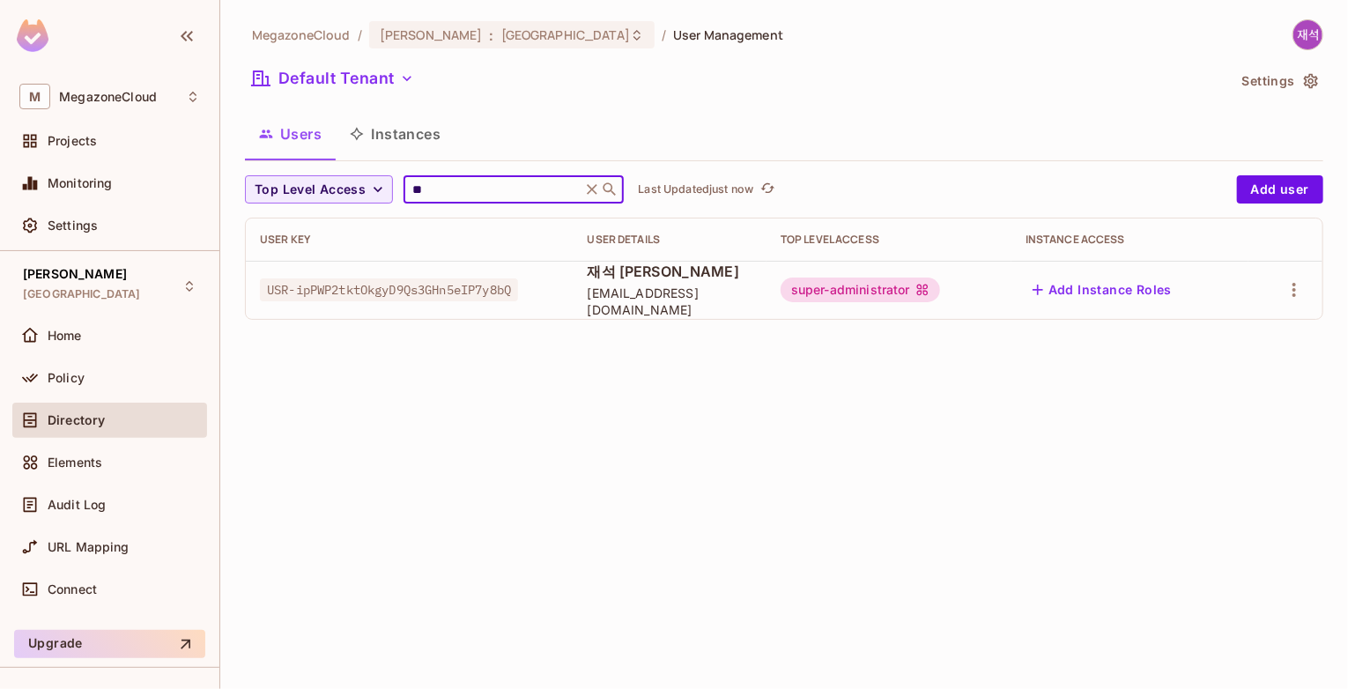
type input "*"
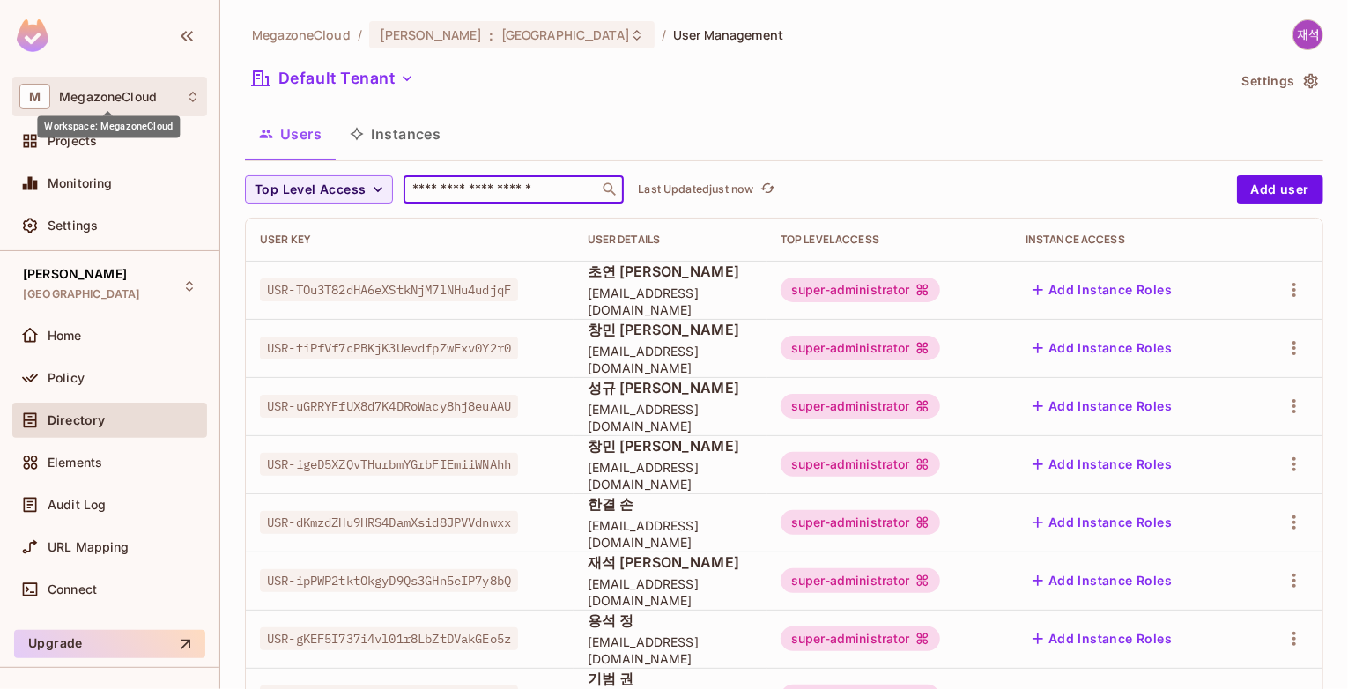
click at [85, 97] on span "MegazoneCloud" at bounding box center [108, 97] width 98 height 14
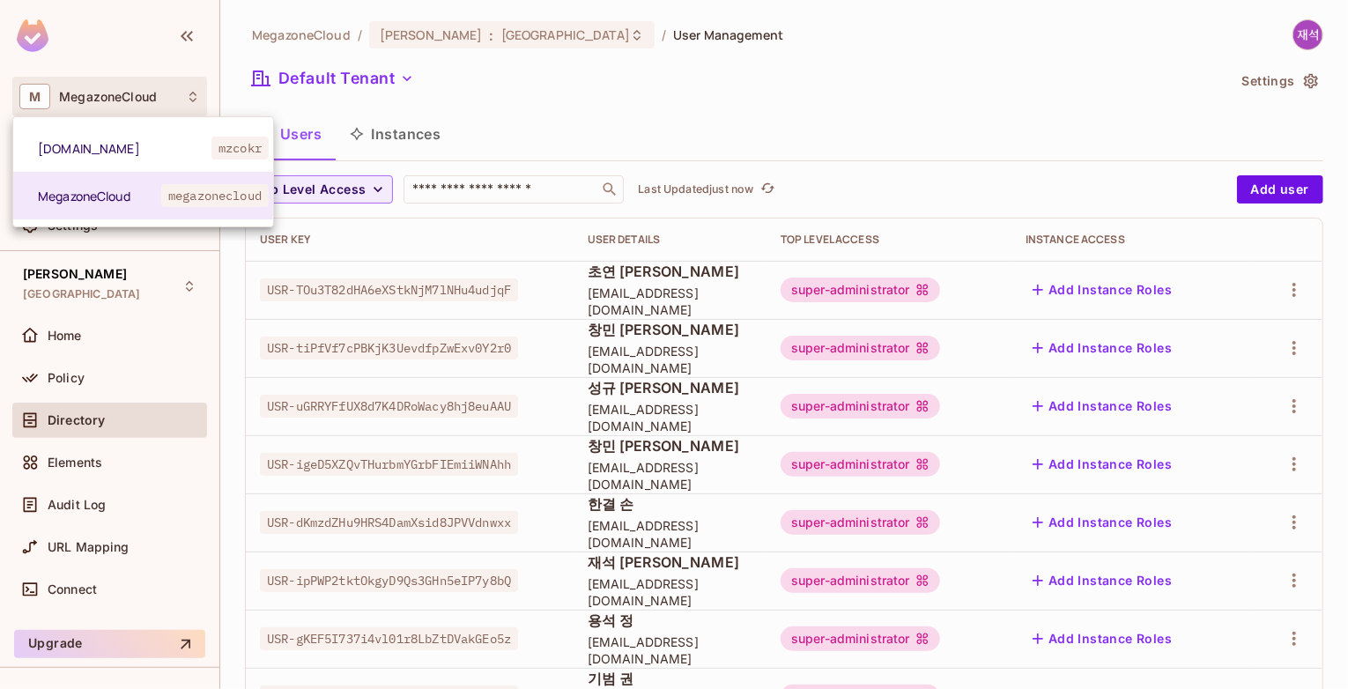
click at [35, 32] on div at bounding box center [674, 344] width 1348 height 689
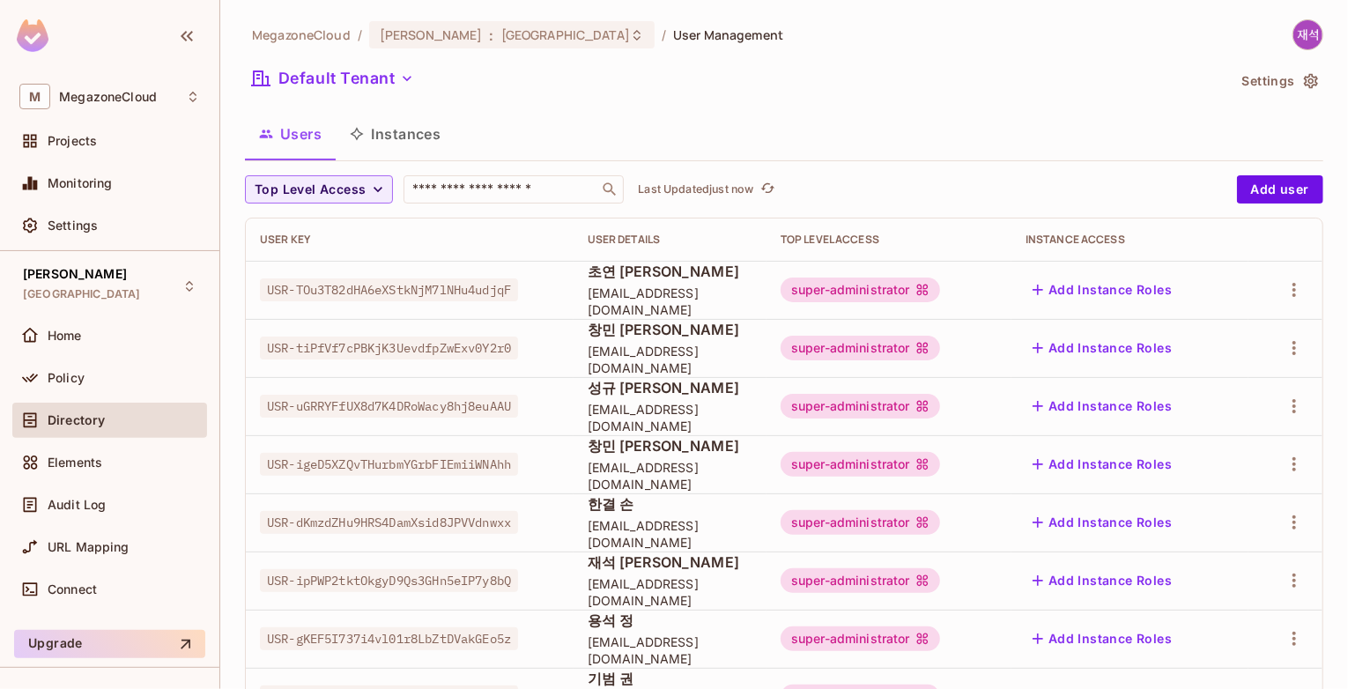
click at [72, 37] on div at bounding box center [109, 38] width 219 height 77
click at [692, 107] on div "MegazoneCloud / Jarvis : Japan / User Management Default Tenant Settings Users …" at bounding box center [784, 612] width 1078 height 1187
click at [97, 336] on div "Home" at bounding box center [124, 336] width 152 height 14
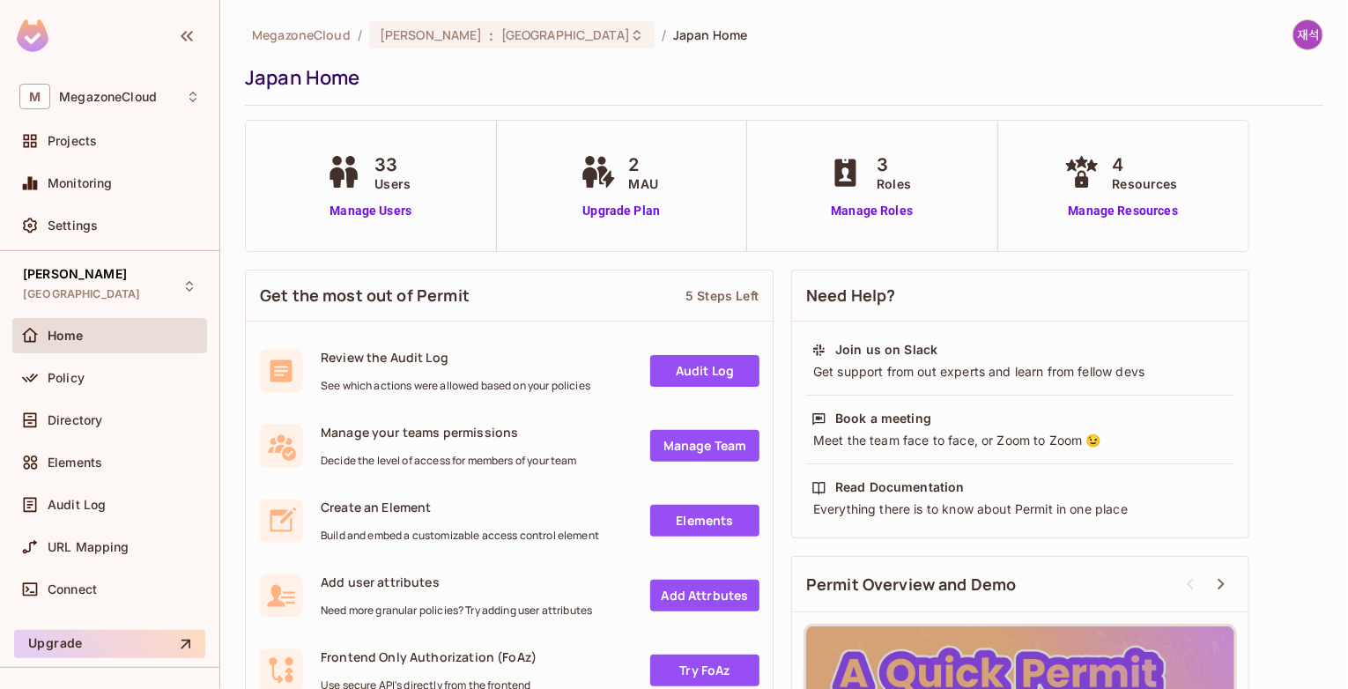
click at [611, 222] on div "2 MAU Upgrade Plan" at bounding box center [622, 186] width 251 height 130
click at [642, 207] on link "Upgrade Plan" at bounding box center [621, 211] width 91 height 19
click at [460, 199] on div "33 Users Manage Users" at bounding box center [371, 186] width 251 height 130
click at [367, 216] on link "Manage Users" at bounding box center [371, 211] width 98 height 19
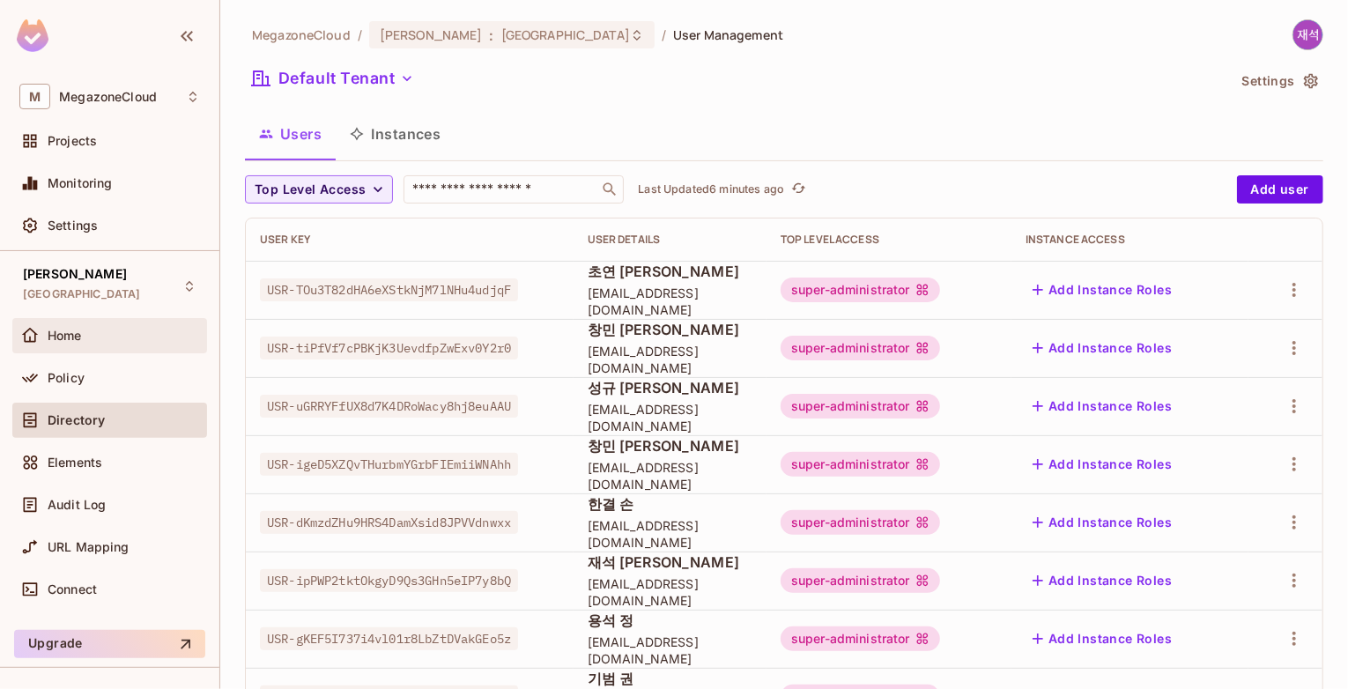
click at [70, 347] on div "Home" at bounding box center [109, 335] width 195 height 35
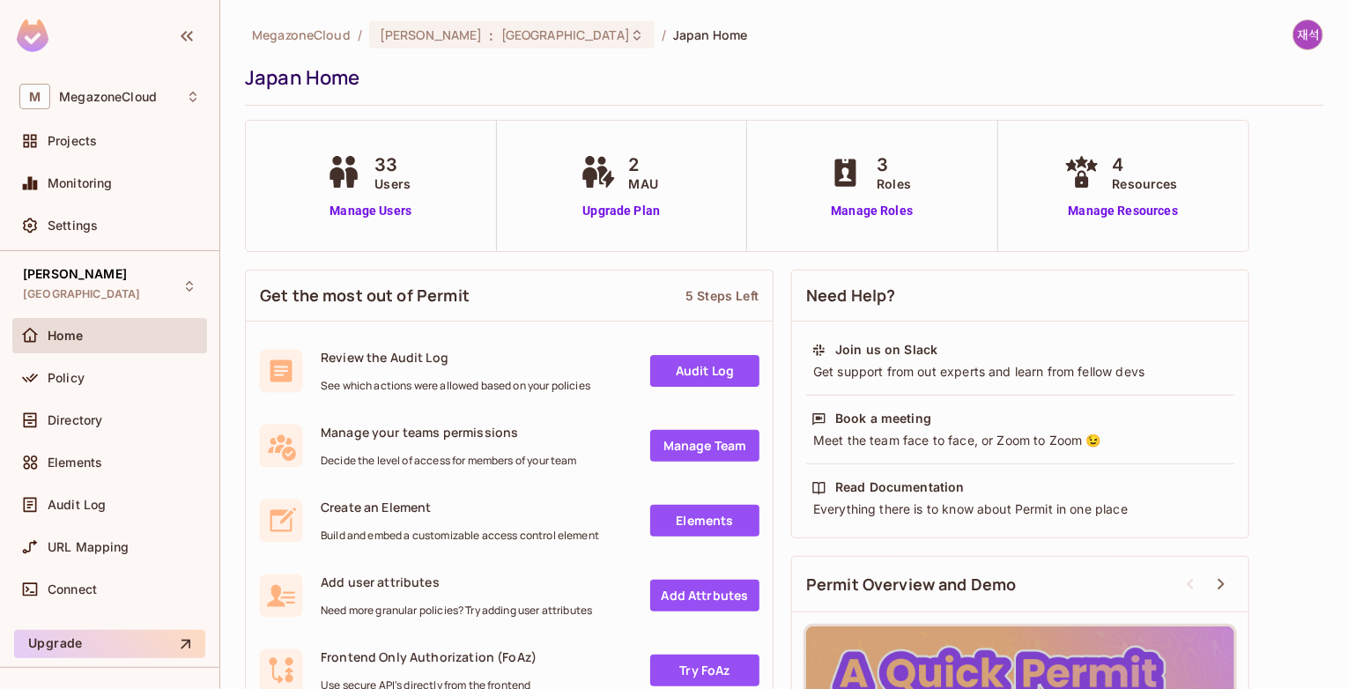
click at [793, 80] on div "Japan Home" at bounding box center [780, 77] width 1070 height 26
